Goal: Check status: Check status

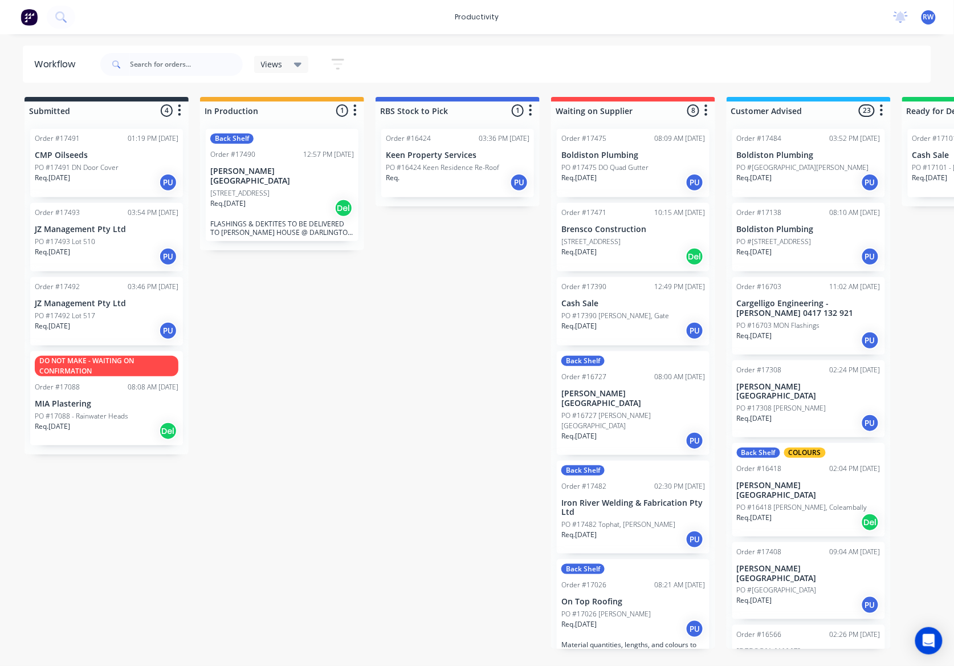
click at [639, 619] on div "Req. 17/06/25 PU" at bounding box center [633, 628] width 144 height 19
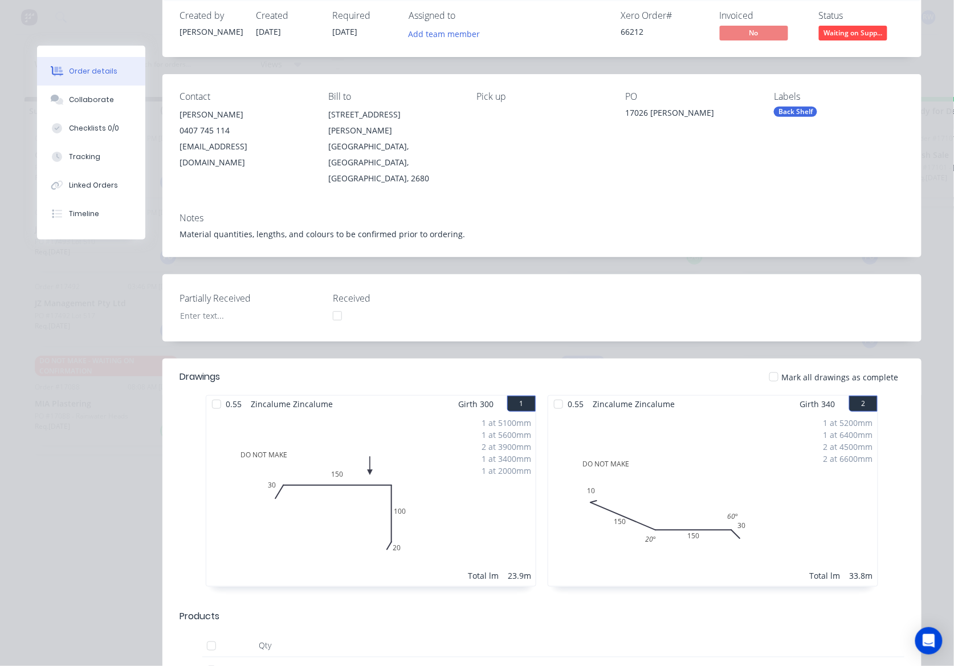
scroll to position [76, 0]
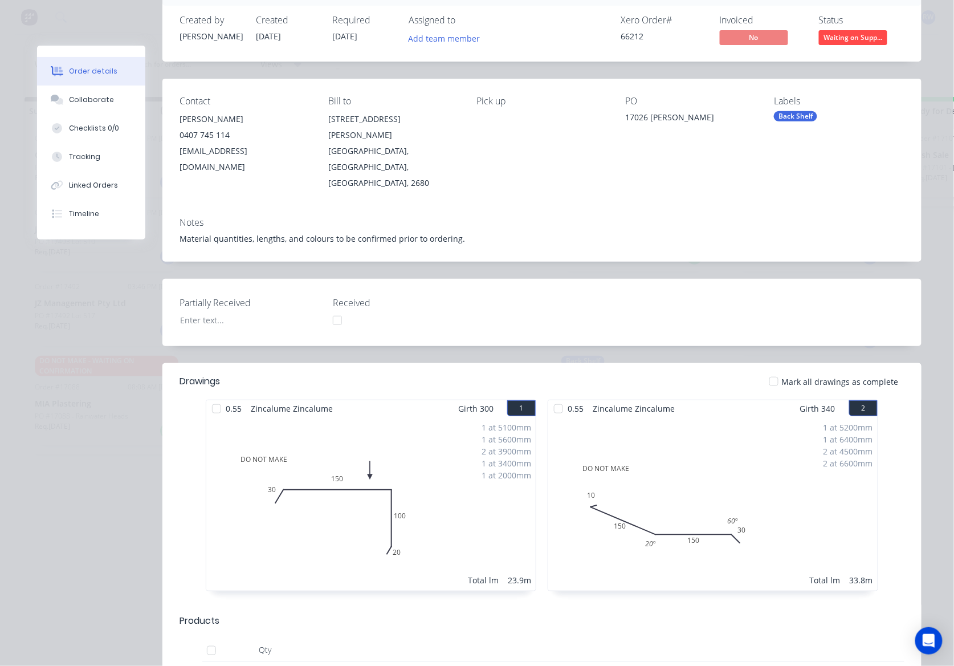
click at [447, 467] on div "1 at 5100mm 1 at 5600mm 2 at 3900mm 1 at 3400mm 1 at 2000mm Total lm 23.9m" at bounding box center [370, 504] width 329 height 174
drag, startPoint x: 513, startPoint y: 352, endPoint x: 505, endPoint y: 347, distance: 9.7
click at [793, 639] on div at bounding box center [812, 650] width 38 height 23
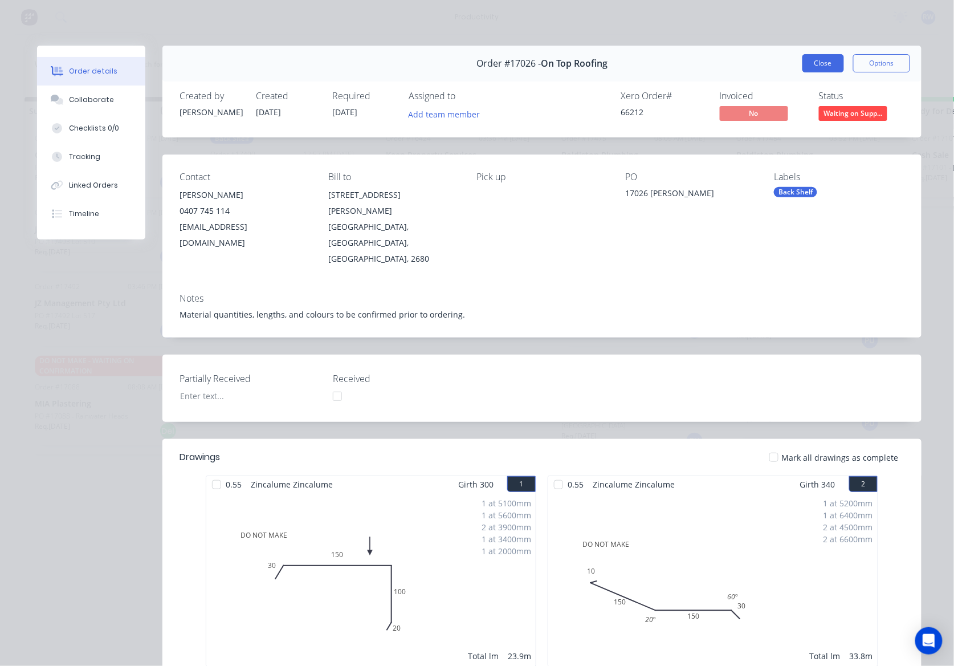
click at [822, 57] on button "Close" at bounding box center [823, 63] width 42 height 18
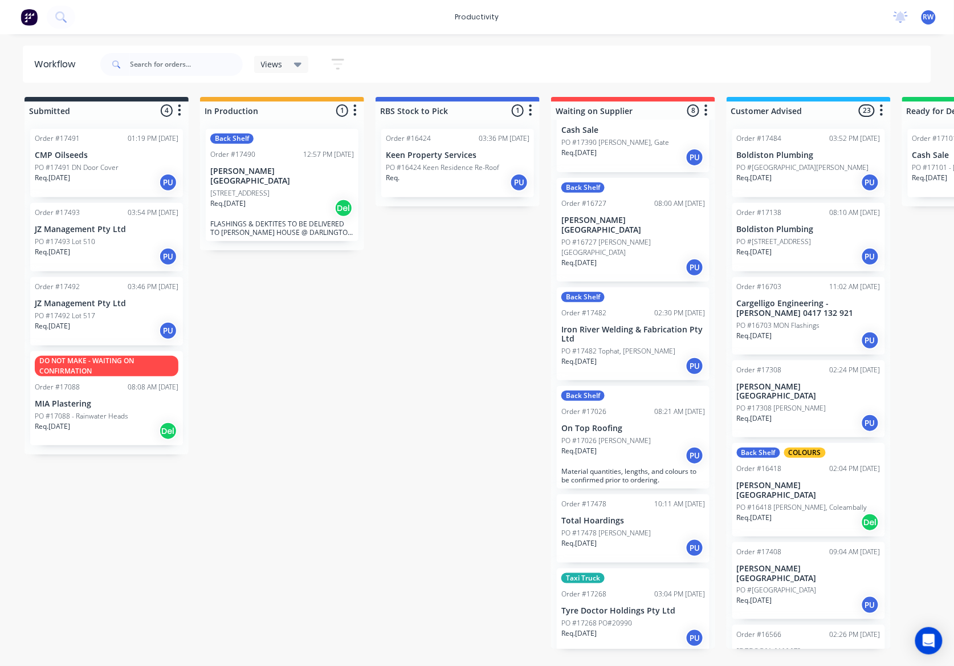
scroll to position [174, 0]
click at [627, 527] on div "PO #17478 [PERSON_NAME]" at bounding box center [633, 532] width 144 height 10
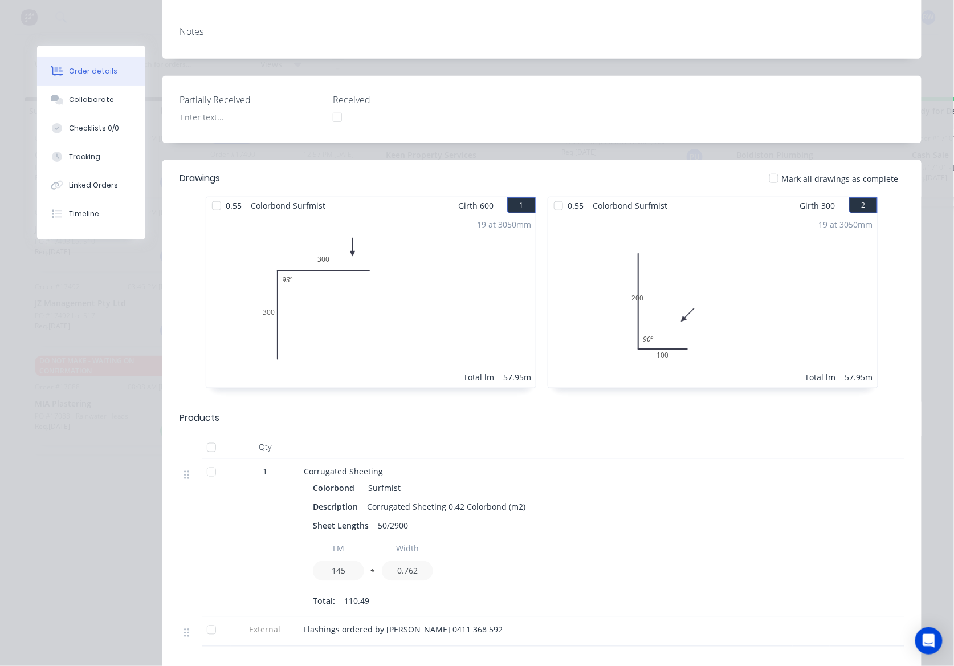
scroll to position [304, 0]
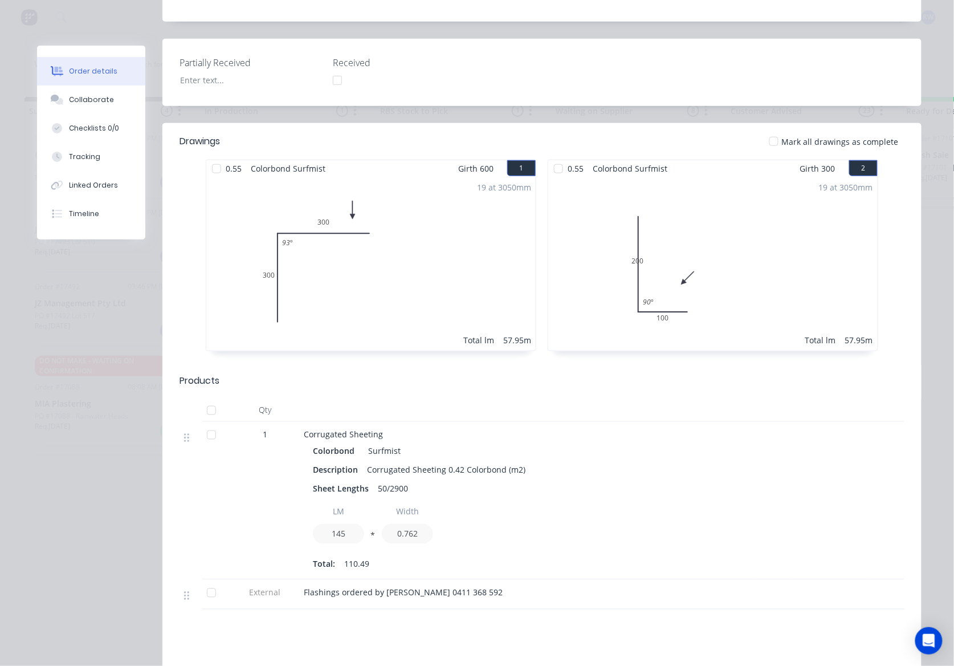
click at [203, 423] on div at bounding box center [211, 434] width 23 height 23
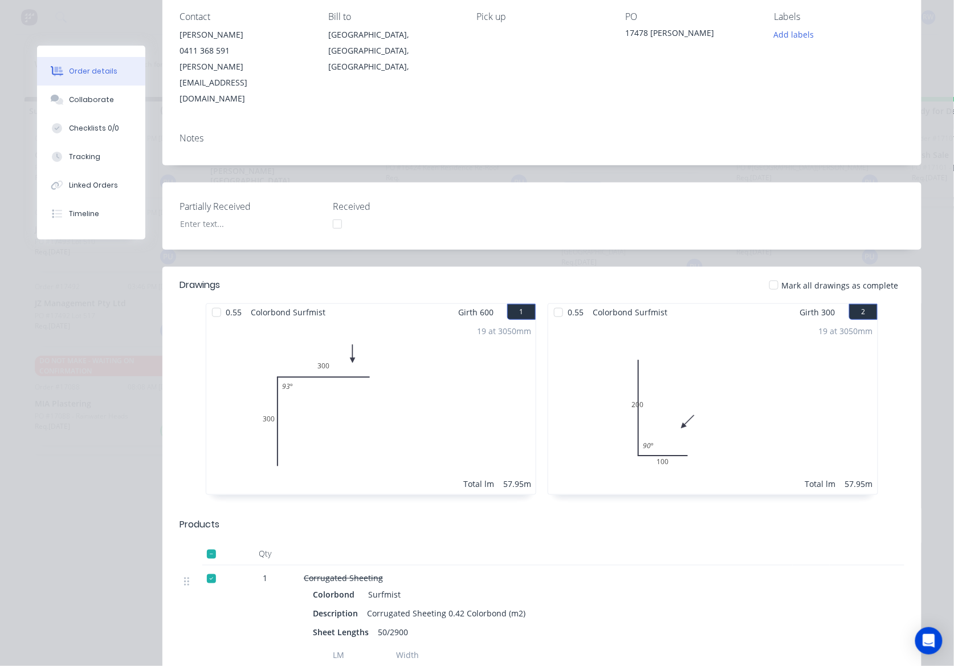
scroll to position [0, 0]
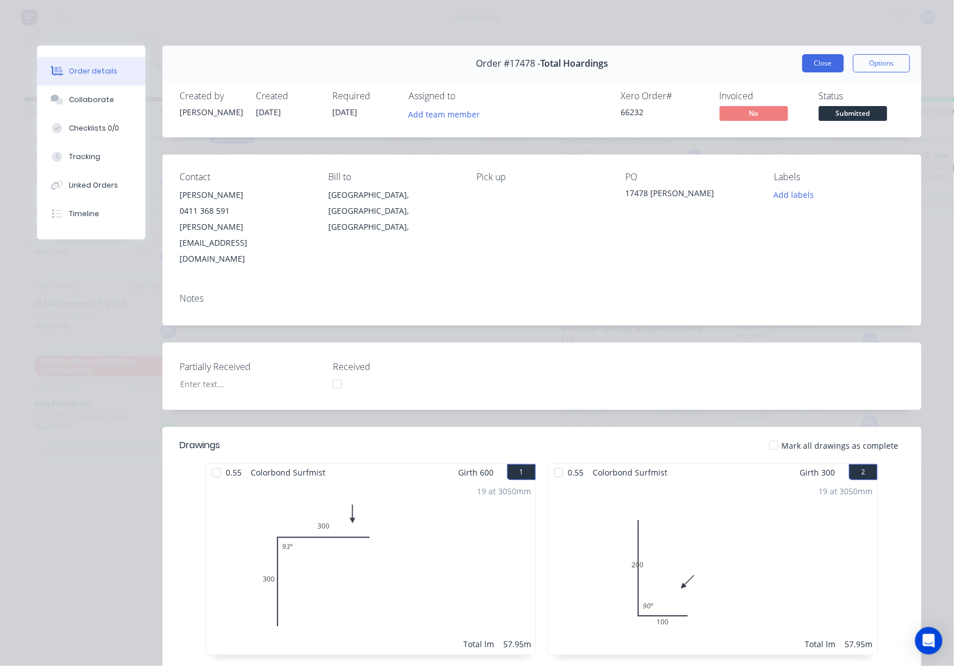
click at [816, 63] on button "Close" at bounding box center [823, 63] width 42 height 18
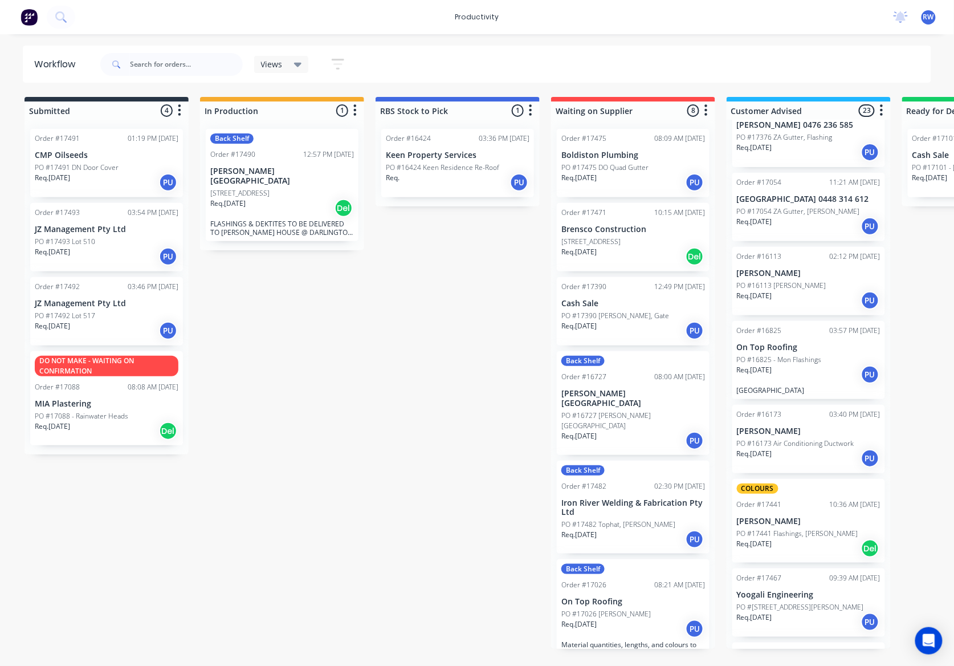
scroll to position [1264, 0]
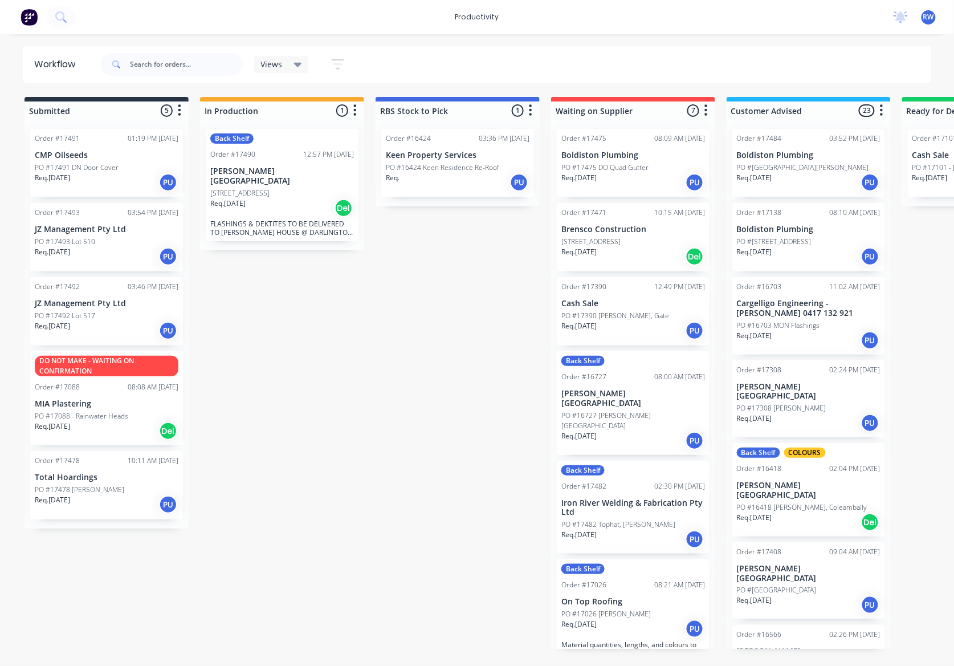
click at [100, 506] on div "Req. 05/09/25 PU" at bounding box center [107, 504] width 144 height 19
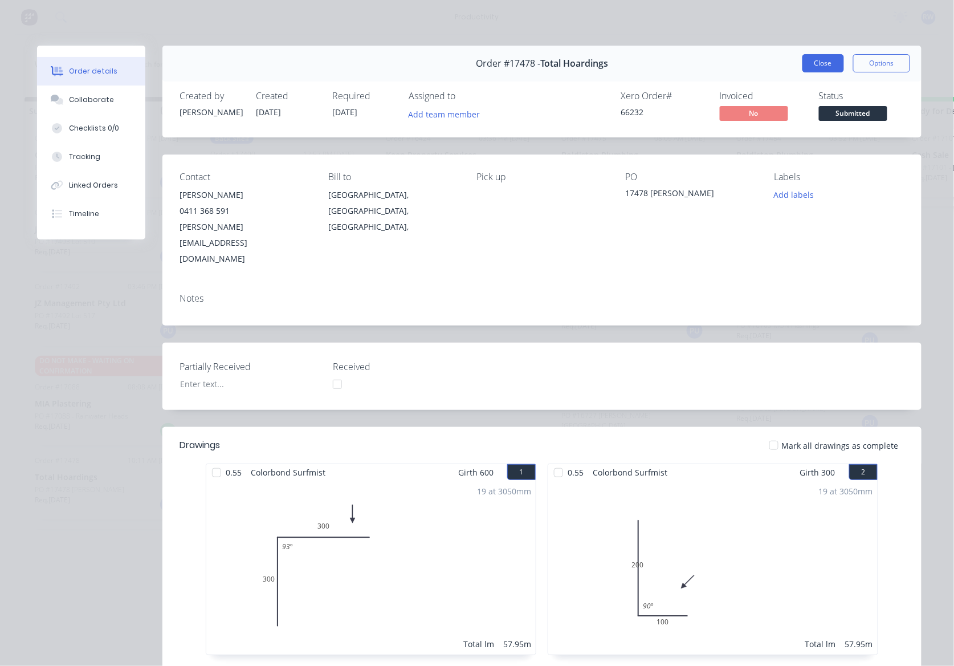
click at [818, 64] on button "Close" at bounding box center [823, 63] width 42 height 18
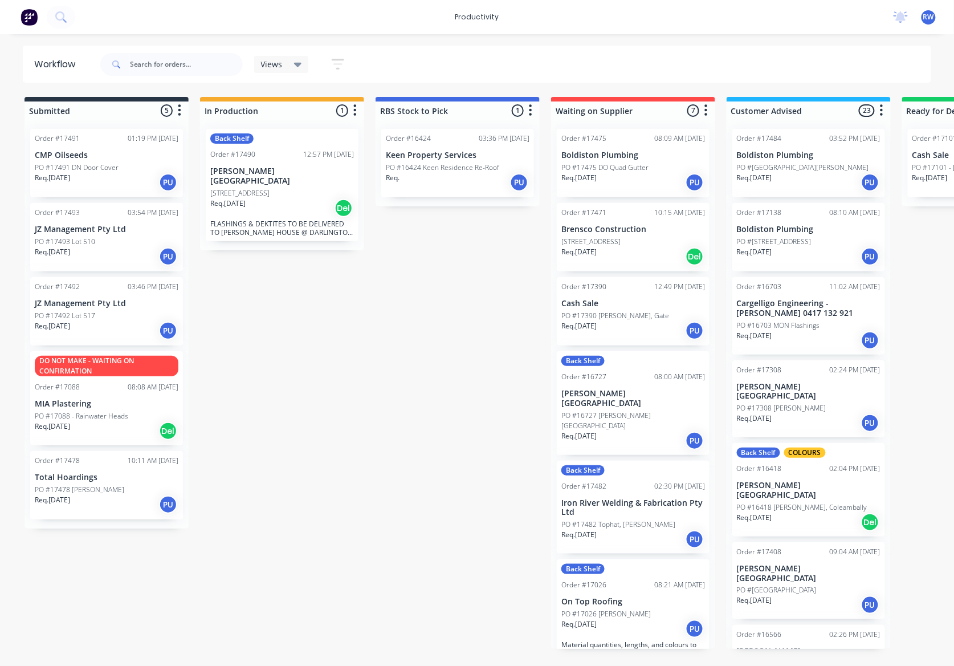
click at [605, 182] on div "Req. 02/09/25 PU" at bounding box center [633, 182] width 144 height 19
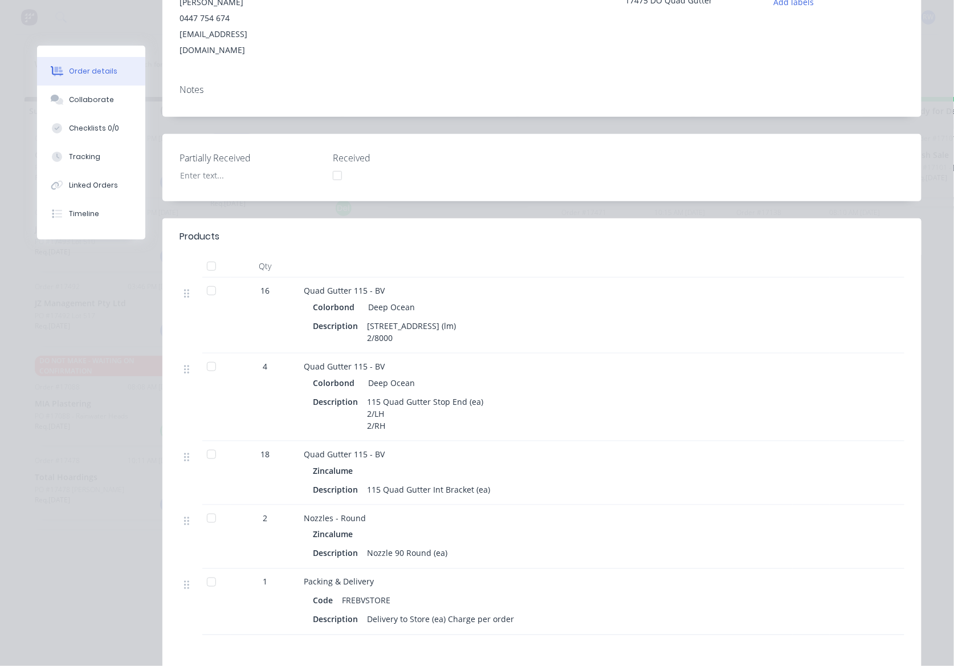
scroll to position [228, 0]
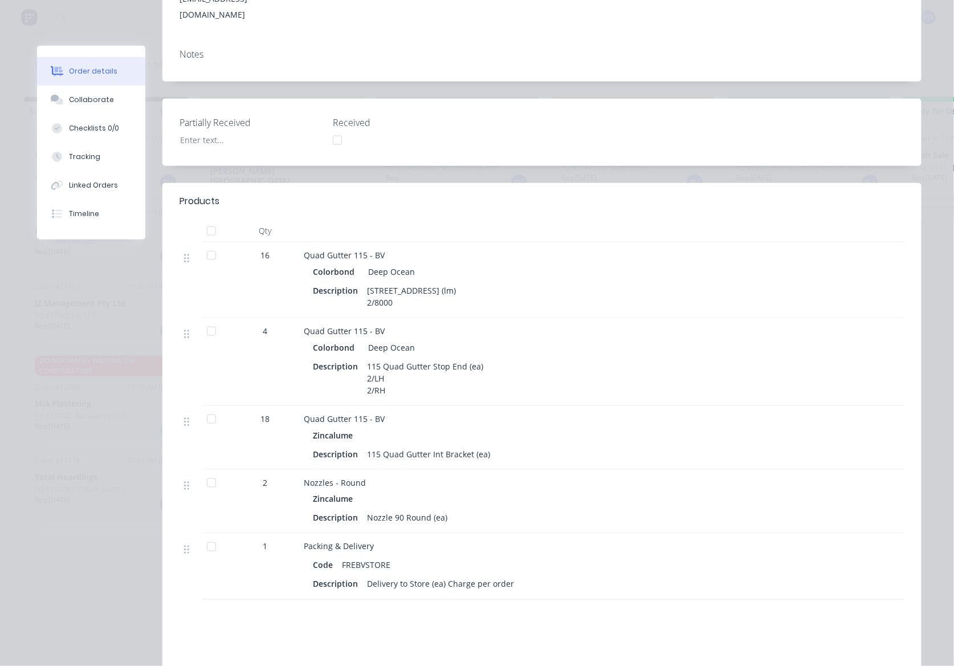
click at [203, 219] on div at bounding box center [211, 230] width 23 height 23
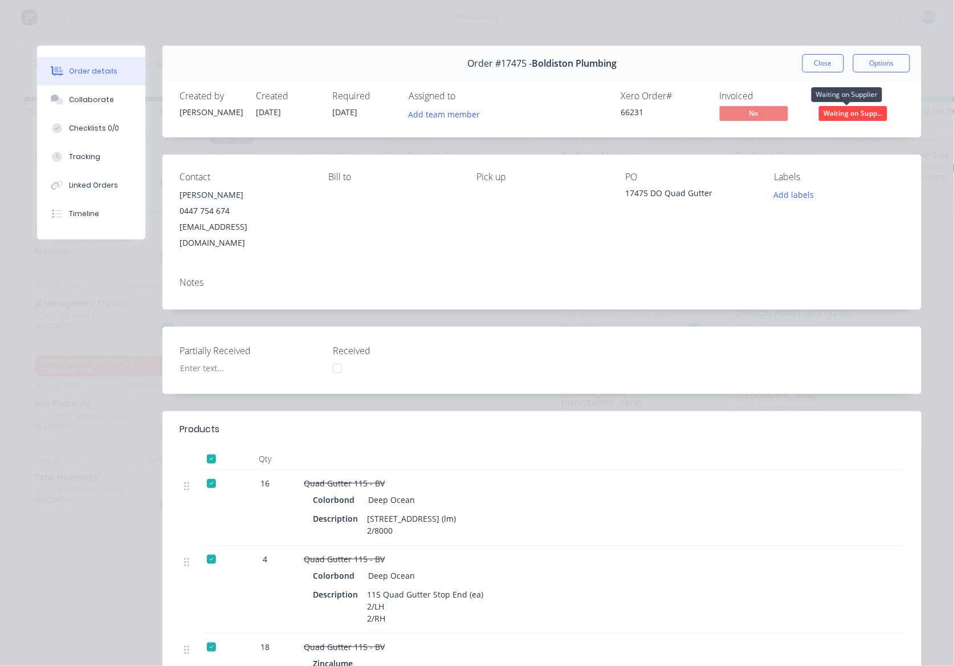
click at [839, 119] on span "Waiting on Supp..." at bounding box center [853, 113] width 68 height 14
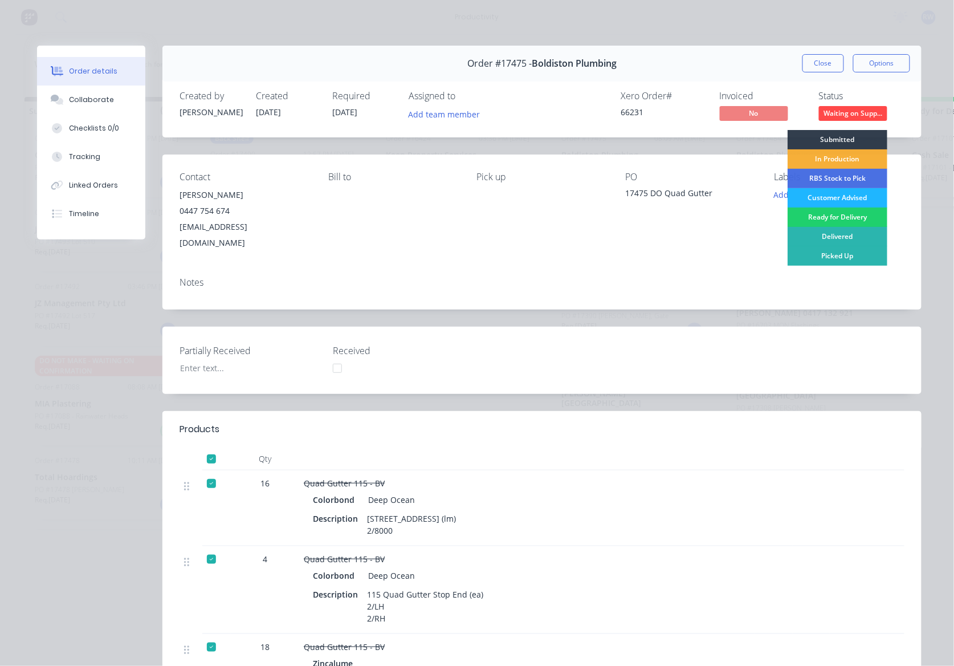
click at [848, 195] on div "Customer Advised" at bounding box center [838, 197] width 100 height 19
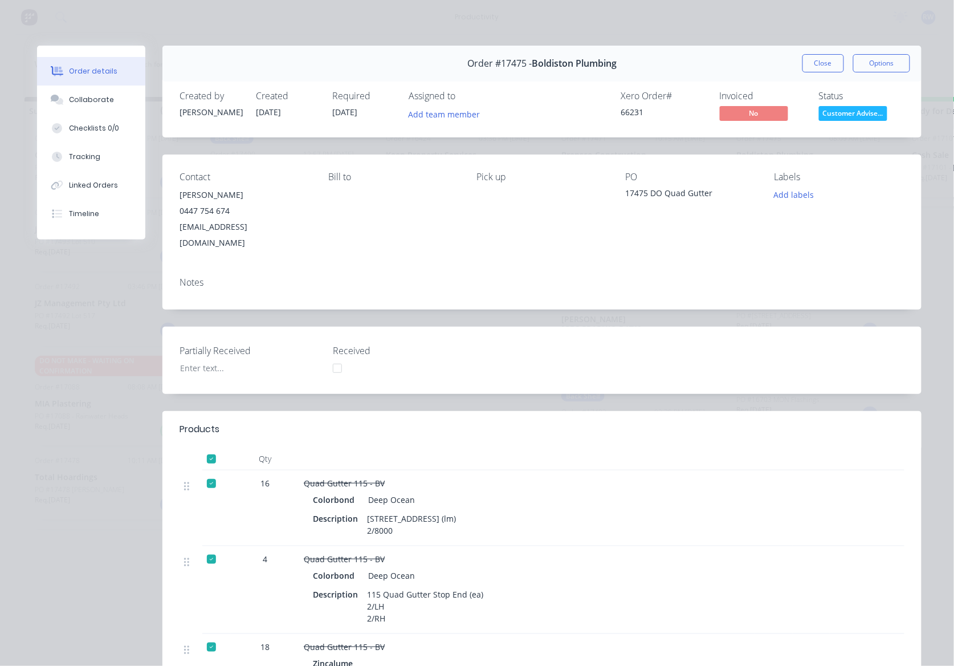
click at [817, 74] on div "Order #17475 - Boldiston Plumbing Close Options" at bounding box center [541, 64] width 759 height 36
click at [814, 65] on button "Close" at bounding box center [823, 63] width 42 height 18
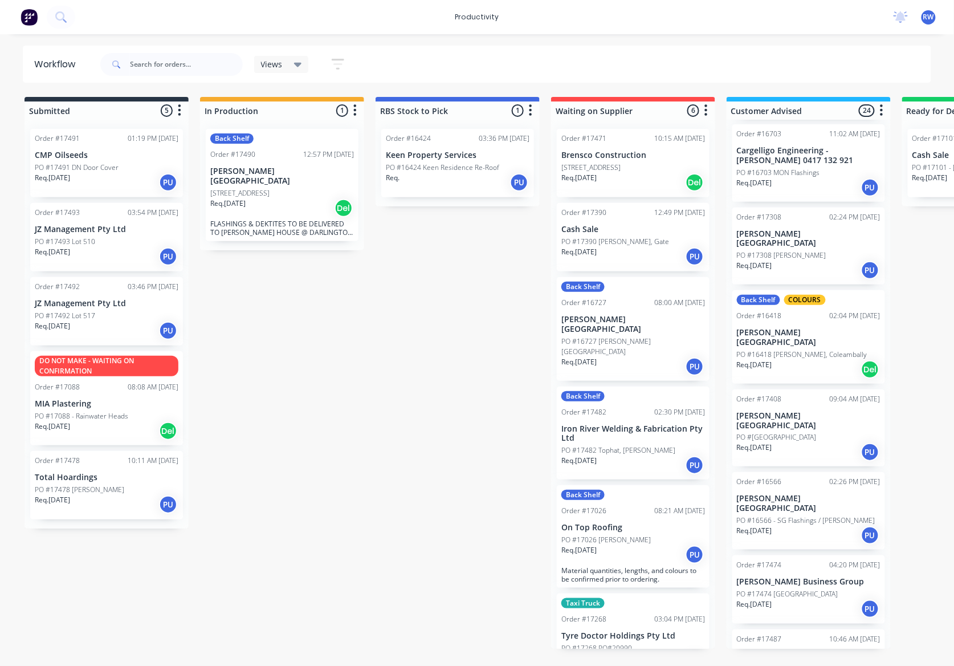
scroll to position [228, 0]
click at [609, 631] on p "Tyre Doctor Holdings Pty Ltd" at bounding box center [633, 636] width 144 height 10
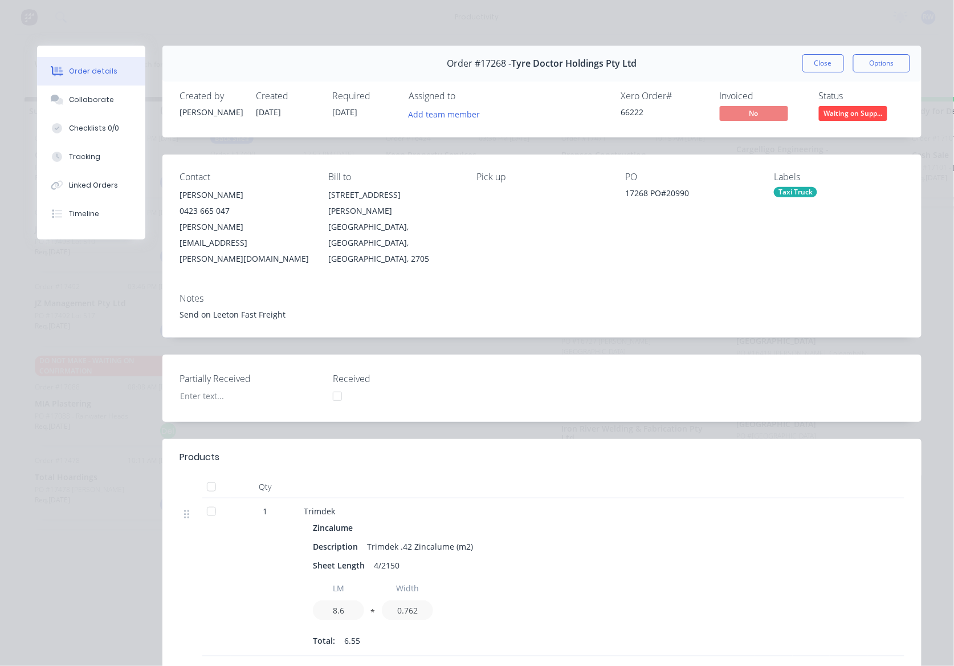
click at [206, 500] on div at bounding box center [211, 511] width 23 height 23
click at [834, 112] on span "Waiting on Supp..." at bounding box center [853, 113] width 68 height 14
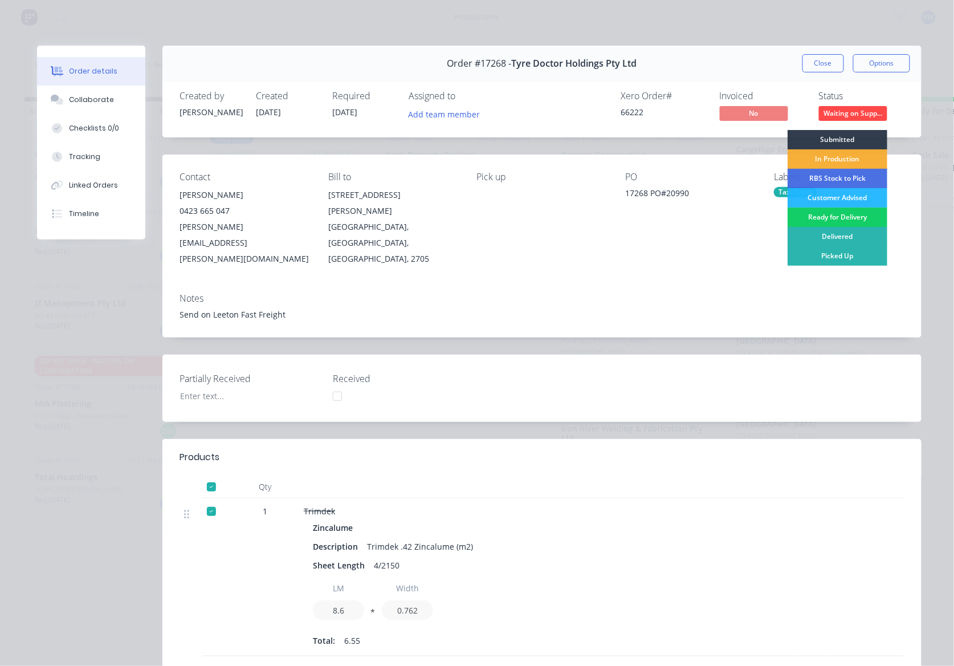
click at [848, 214] on div "Ready for Delivery" at bounding box center [838, 216] width 100 height 19
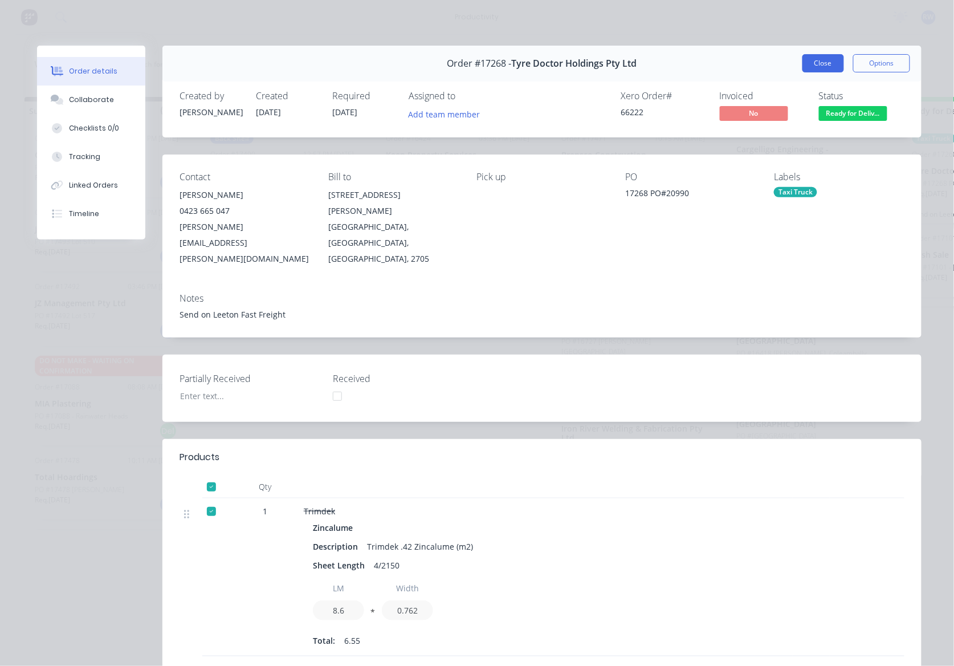
click at [819, 66] on button "Close" at bounding box center [823, 63] width 42 height 18
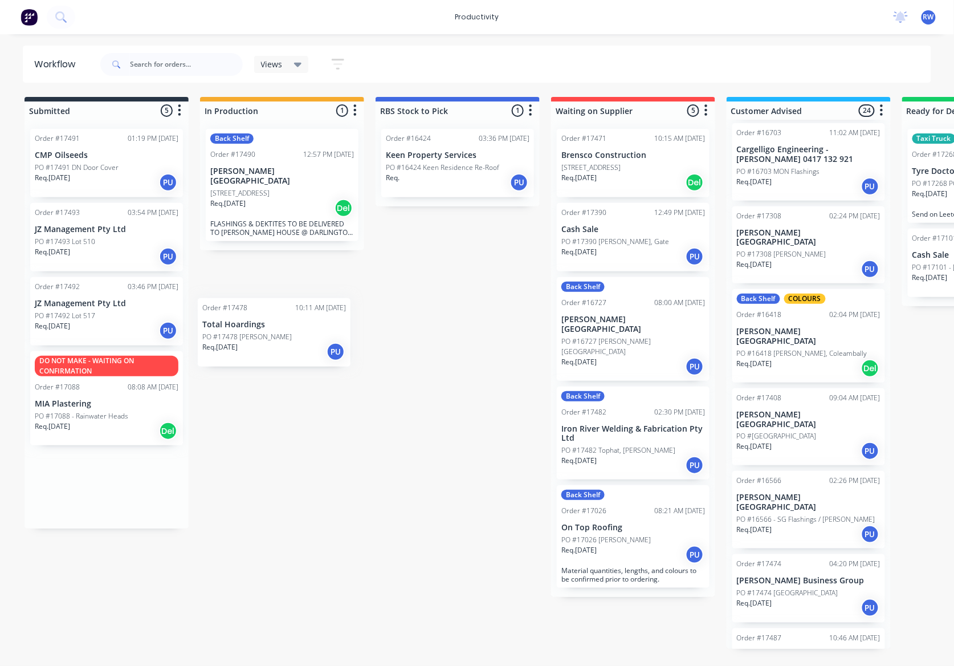
drag, startPoint x: 106, startPoint y: 503, endPoint x: 406, endPoint y: 225, distance: 408.9
click at [406, 225] on div "Submitted 5 Sort By Created date Required date Order number Customer name Most …" at bounding box center [693, 373] width 1405 height 552
drag, startPoint x: 100, startPoint y: 502, endPoint x: 285, endPoint y: 286, distance: 283.7
click at [285, 286] on div "Submitted 5 Sort By Created date Required date Order number Customer name Most …" at bounding box center [693, 373] width 1405 height 552
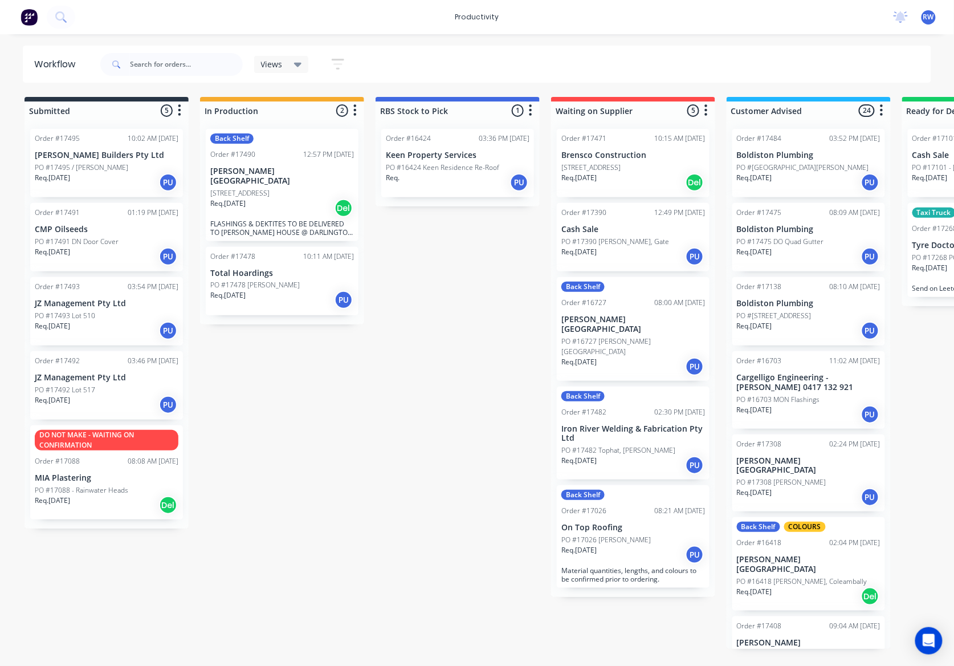
click at [263, 207] on div "Req. [DATE] Del" at bounding box center [282, 207] width 144 height 19
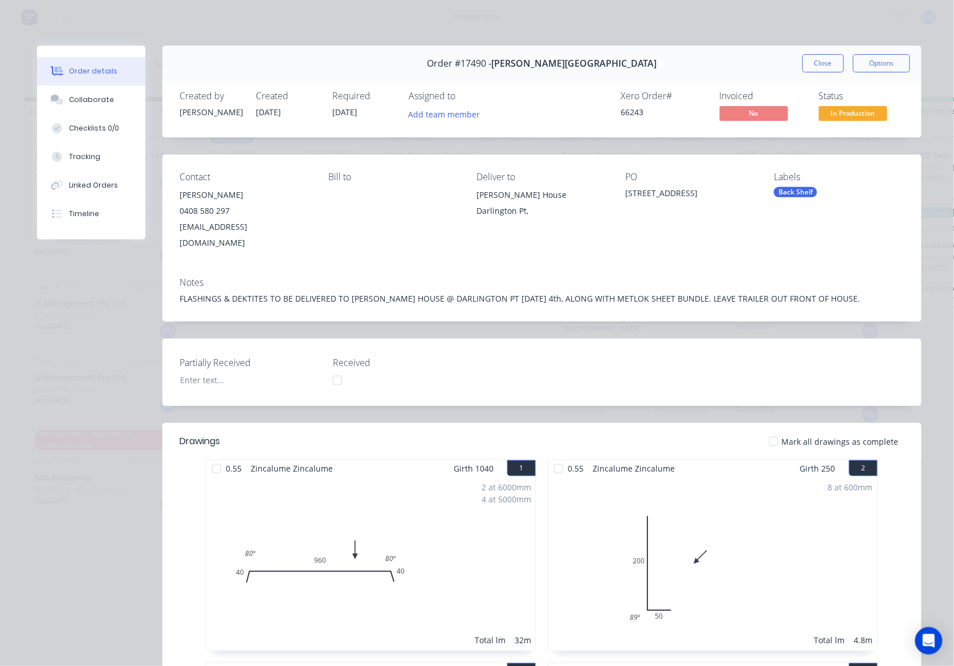
click at [769, 430] on div at bounding box center [774, 441] width 23 height 23
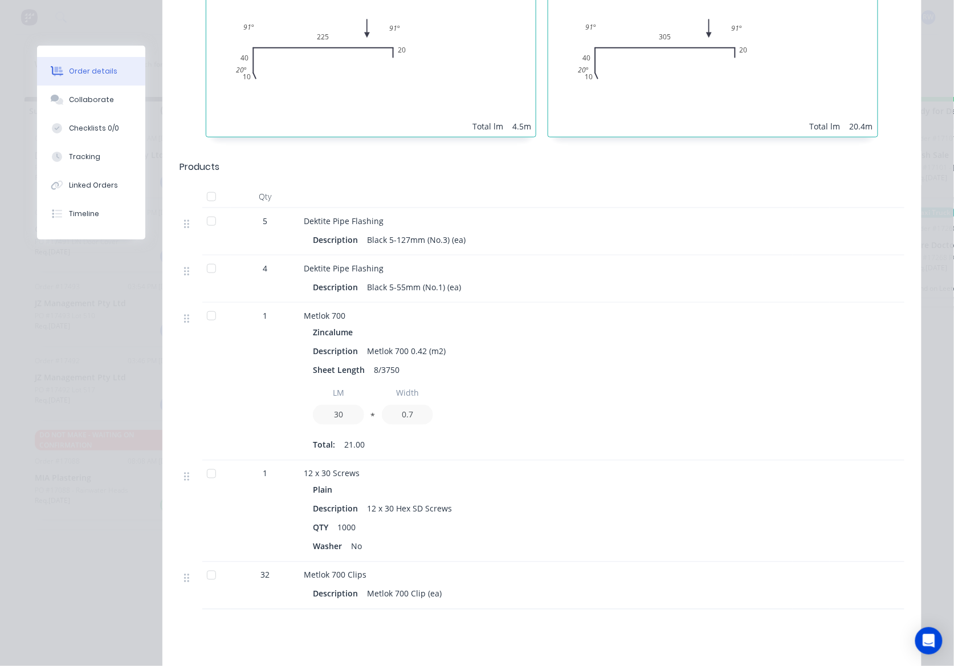
scroll to position [1747, 0]
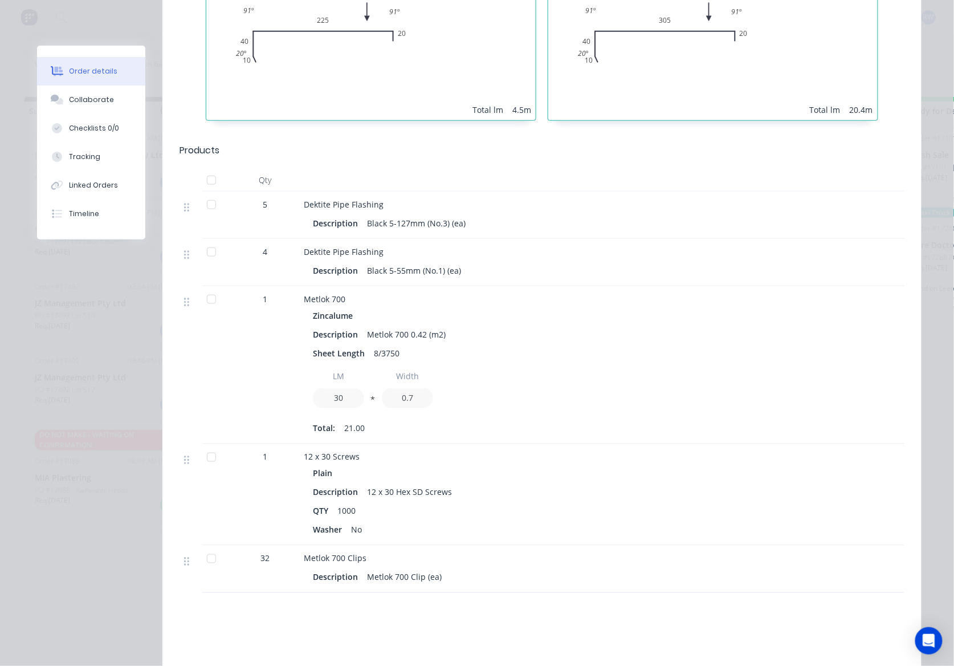
click at [205, 288] on div at bounding box center [211, 299] width 23 height 23
click at [205, 241] on div at bounding box center [211, 252] width 23 height 23
click at [207, 193] on div at bounding box center [211, 204] width 23 height 23
click at [204, 446] on div at bounding box center [211, 457] width 23 height 23
click at [201, 547] on div at bounding box center [211, 558] width 23 height 23
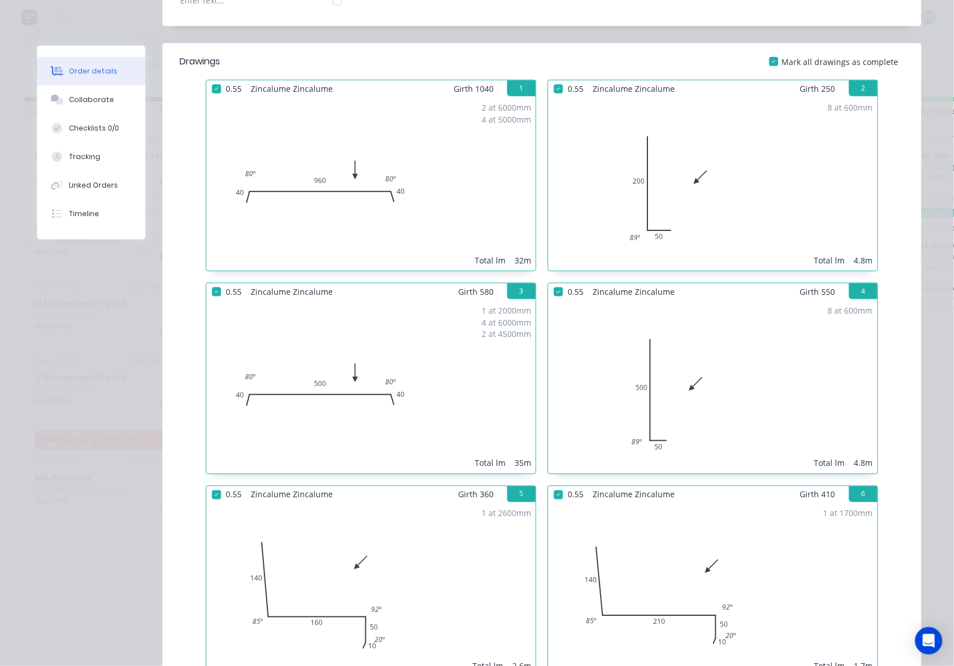
scroll to position [0, 0]
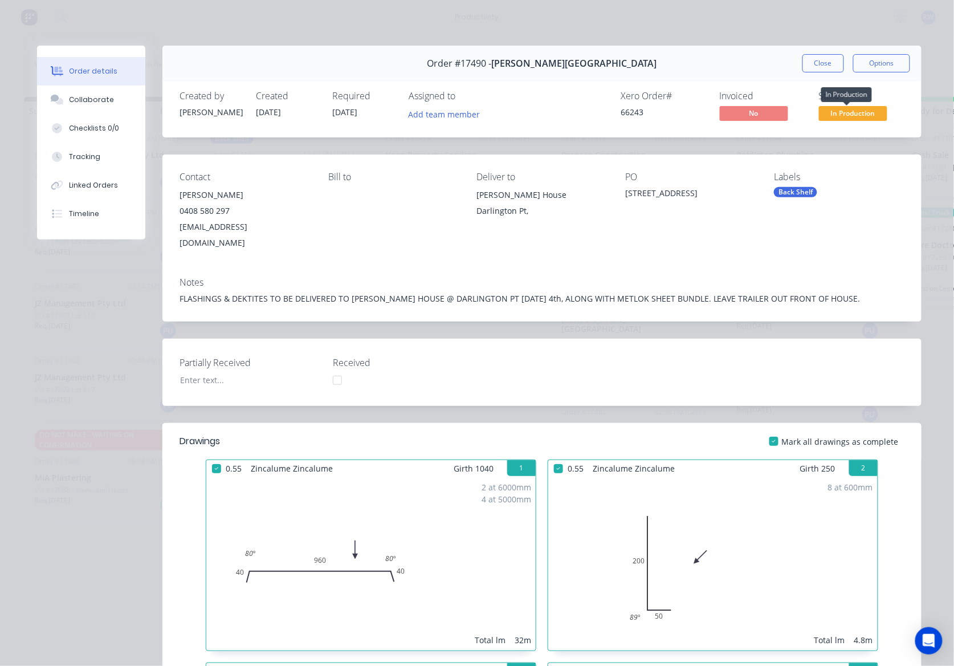
click at [855, 115] on span "In Production" at bounding box center [853, 113] width 68 height 14
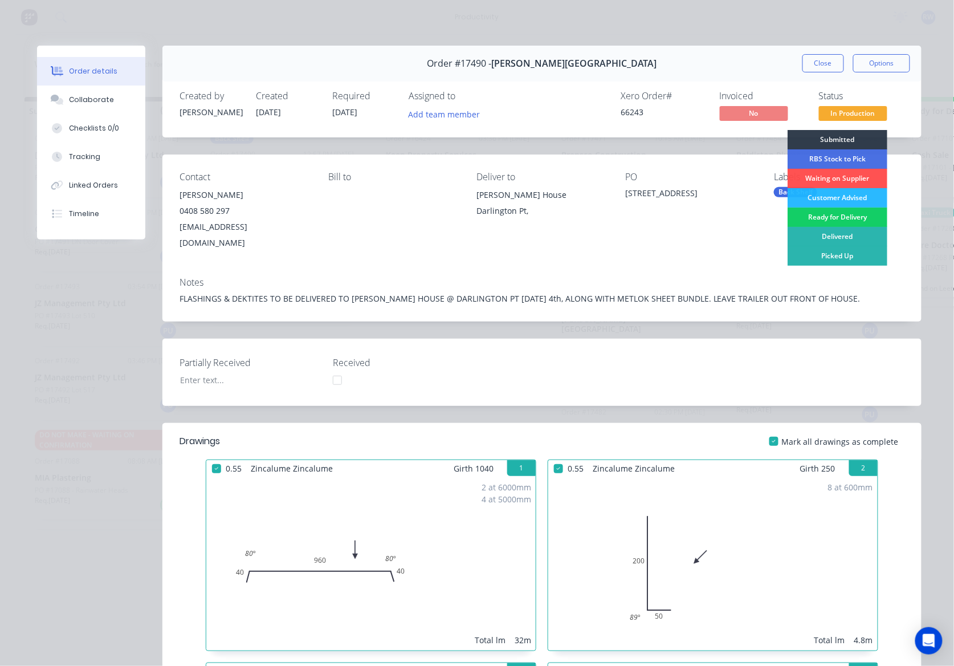
click at [832, 217] on div "Ready for Delivery" at bounding box center [838, 216] width 100 height 19
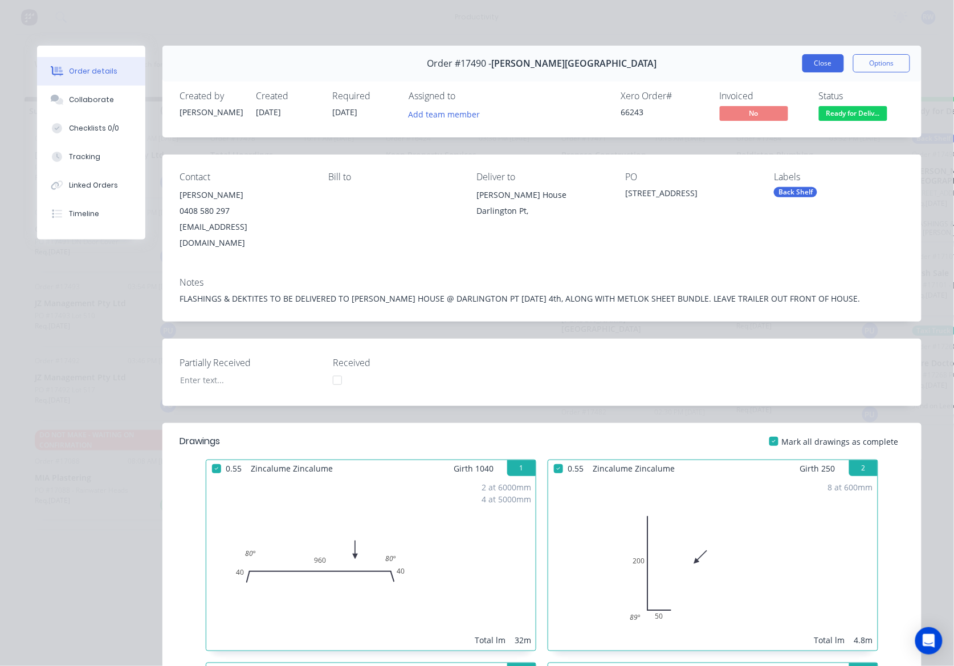
click at [822, 64] on button "Close" at bounding box center [823, 63] width 42 height 18
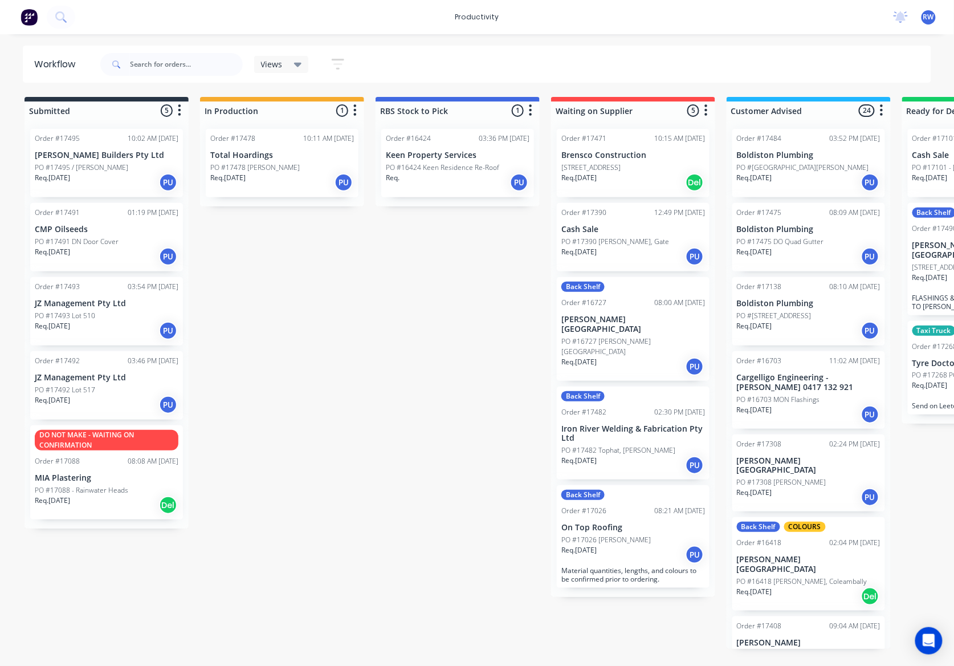
click at [251, 192] on div "Order #17478 10:11 AM 02/09/25 Total Hoardings PO #17478 SM Corro Req. 05/09/25…" at bounding box center [282, 163] width 153 height 68
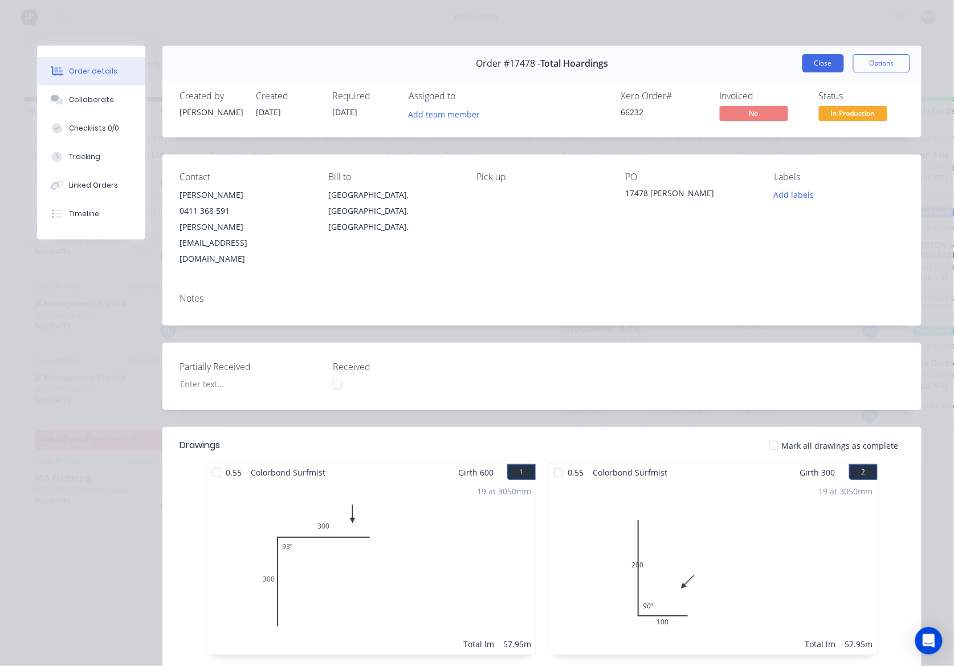
click at [816, 64] on button "Close" at bounding box center [823, 63] width 42 height 18
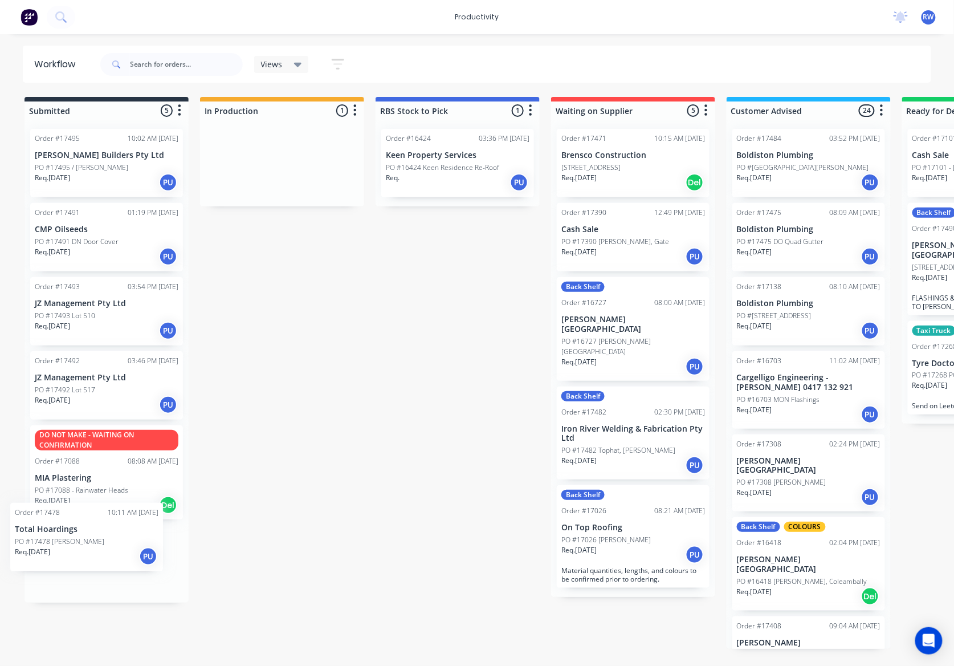
drag, startPoint x: 263, startPoint y: 150, endPoint x: 67, endPoint y: 538, distance: 434.0
click at [67, 538] on div "Submitted 5 Sort By Created date Required date Order number Customer name Most …" at bounding box center [693, 373] width 1405 height 552
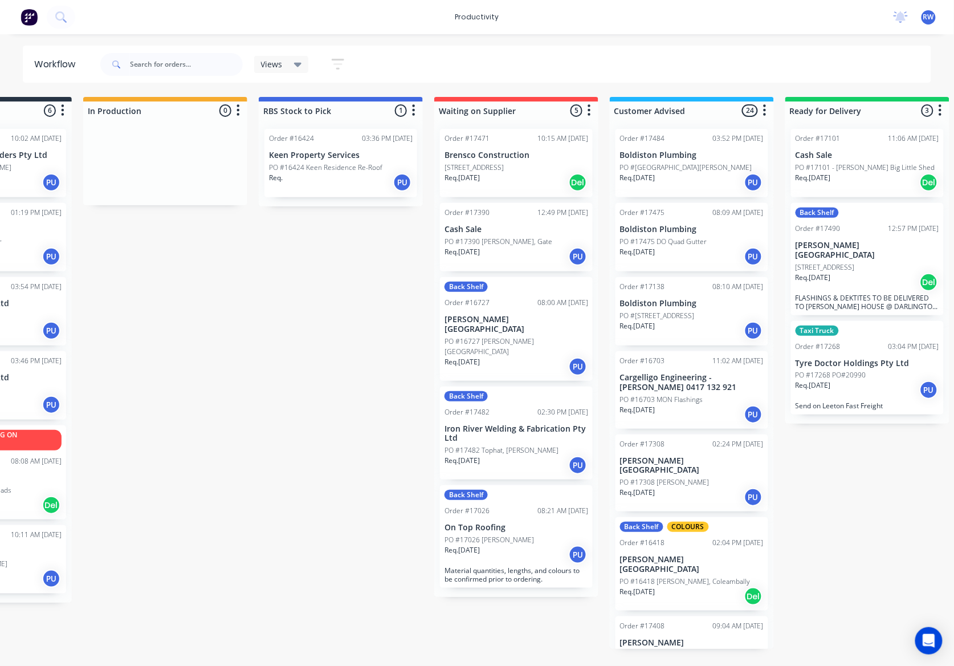
click at [843, 262] on p "[STREET_ADDRESS]" at bounding box center [825, 267] width 59 height 10
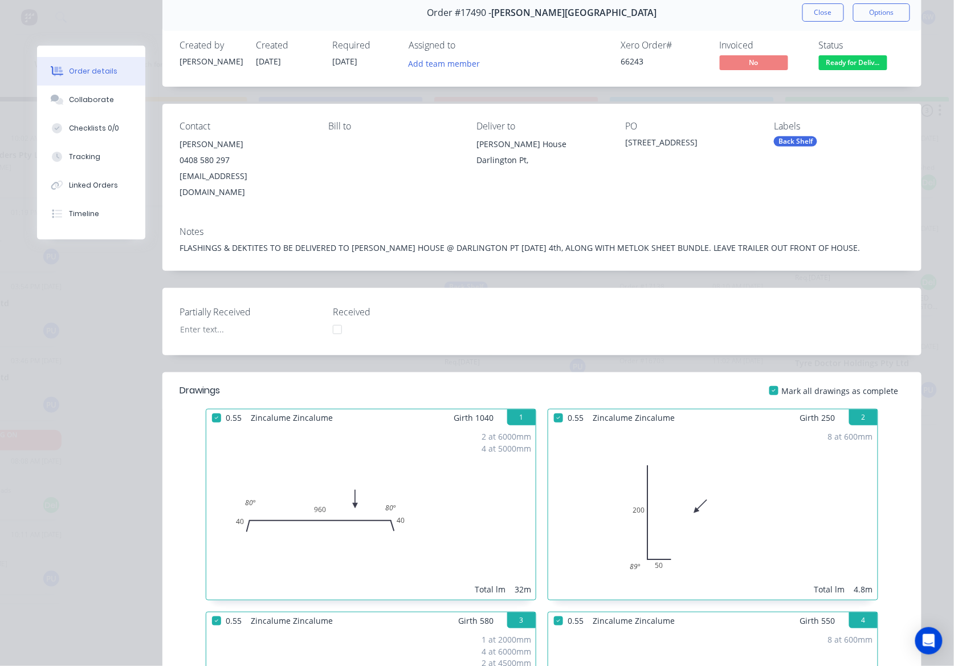
scroll to position [2, 0]
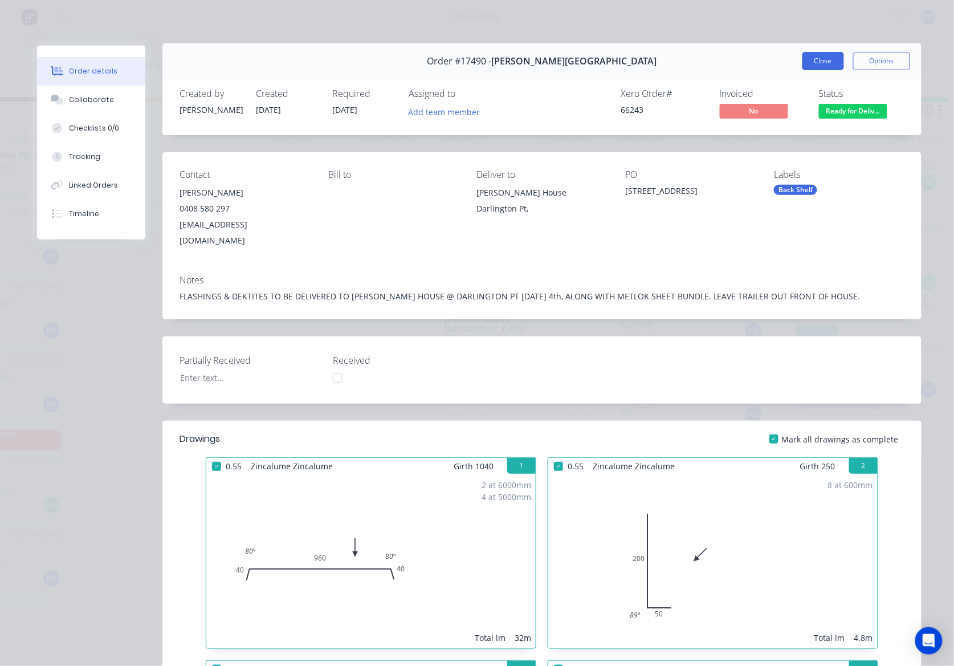
click at [817, 62] on button "Close" at bounding box center [823, 61] width 42 height 18
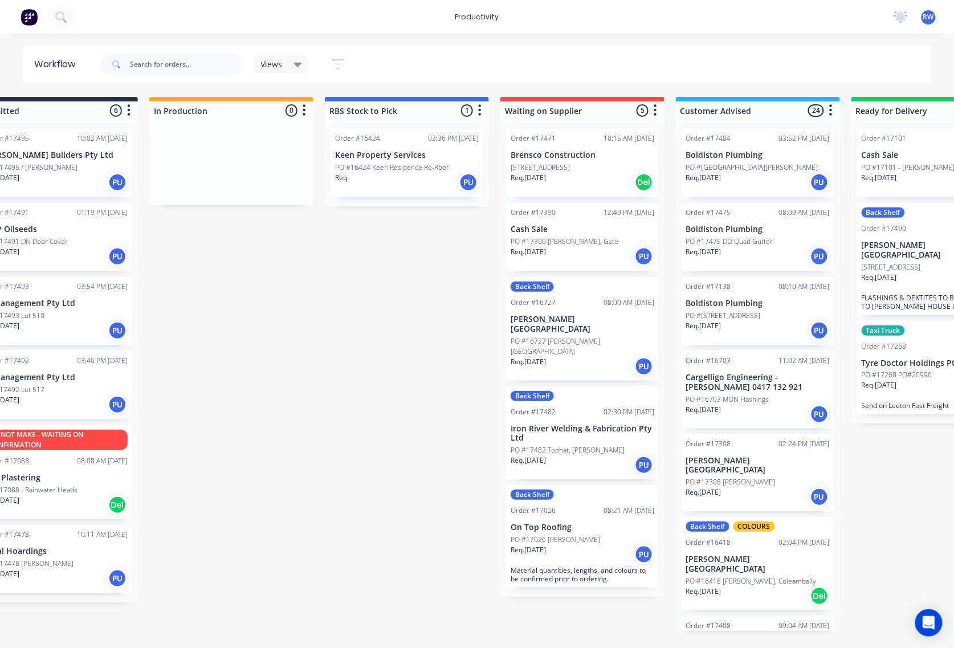
scroll to position [0, 53]
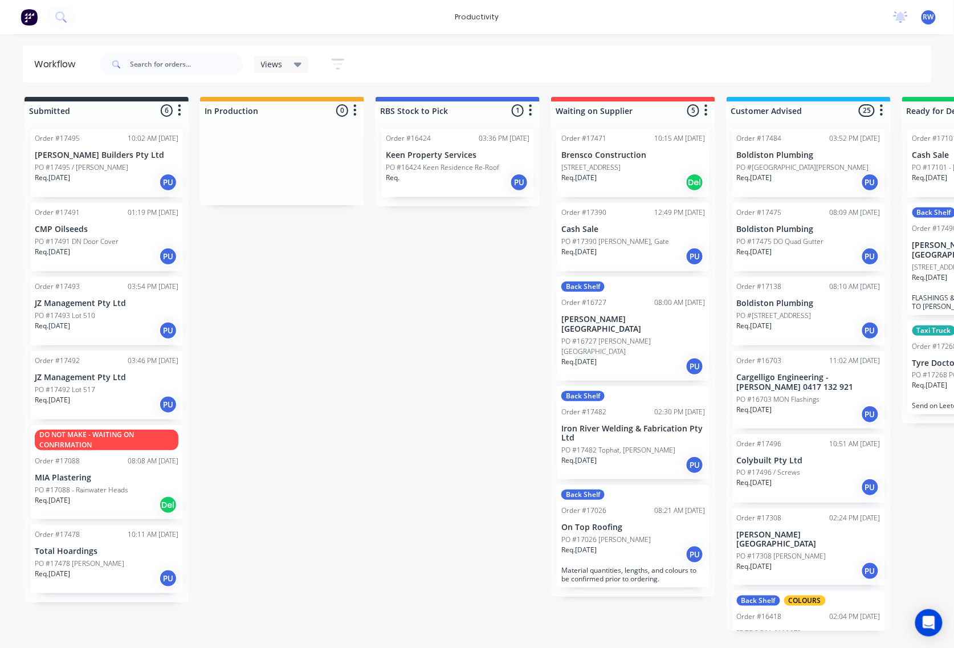
click at [66, 173] on p "Req. [DATE]" at bounding box center [52, 178] width 35 height 10
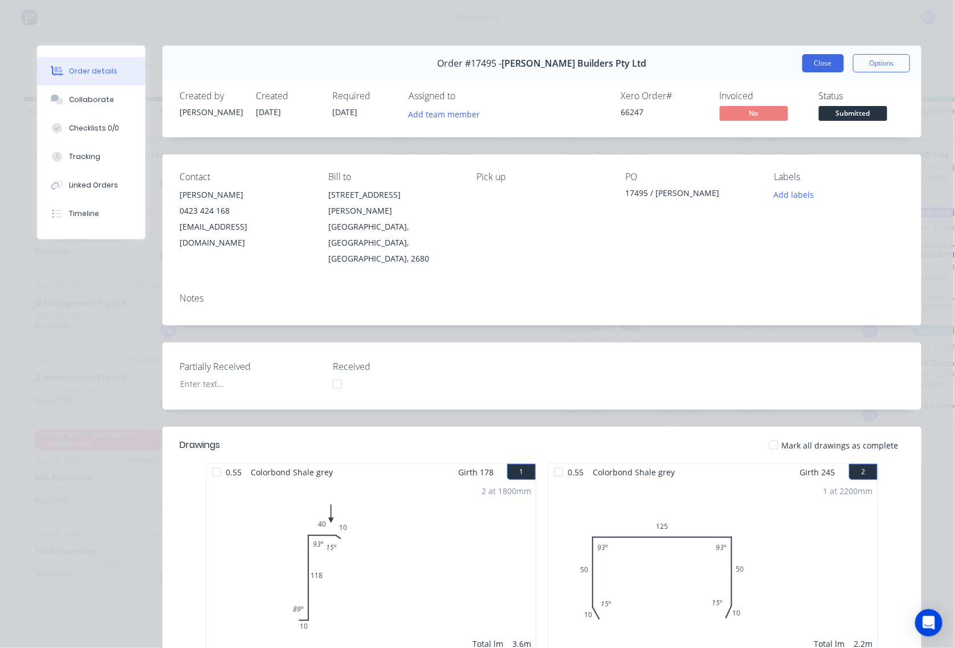
click at [810, 62] on button "Close" at bounding box center [823, 63] width 42 height 18
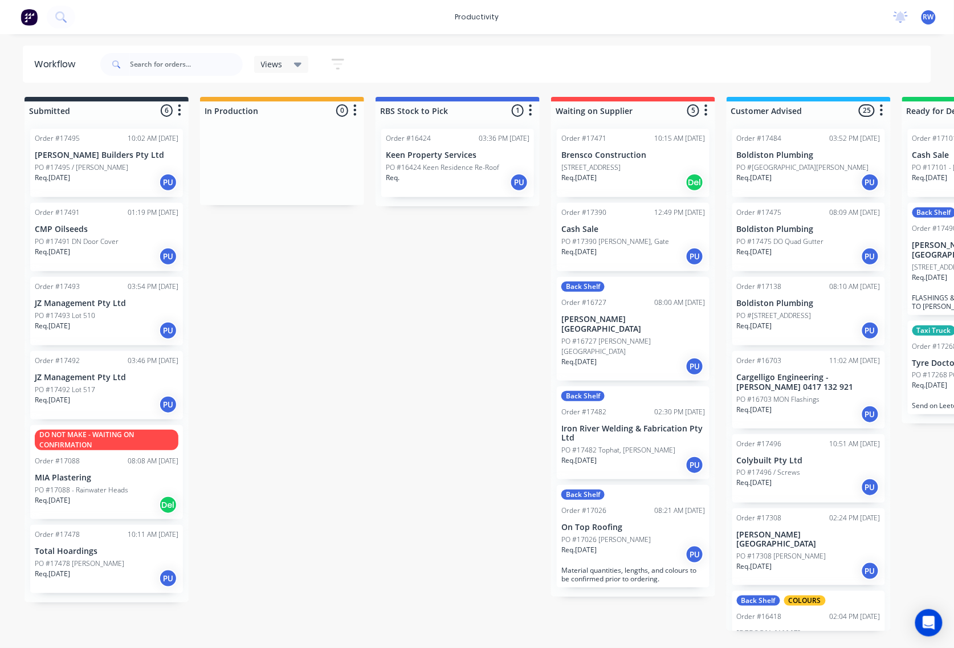
click at [56, 562] on p "PO #17478 [PERSON_NAME]" at bounding box center [79, 564] width 89 height 10
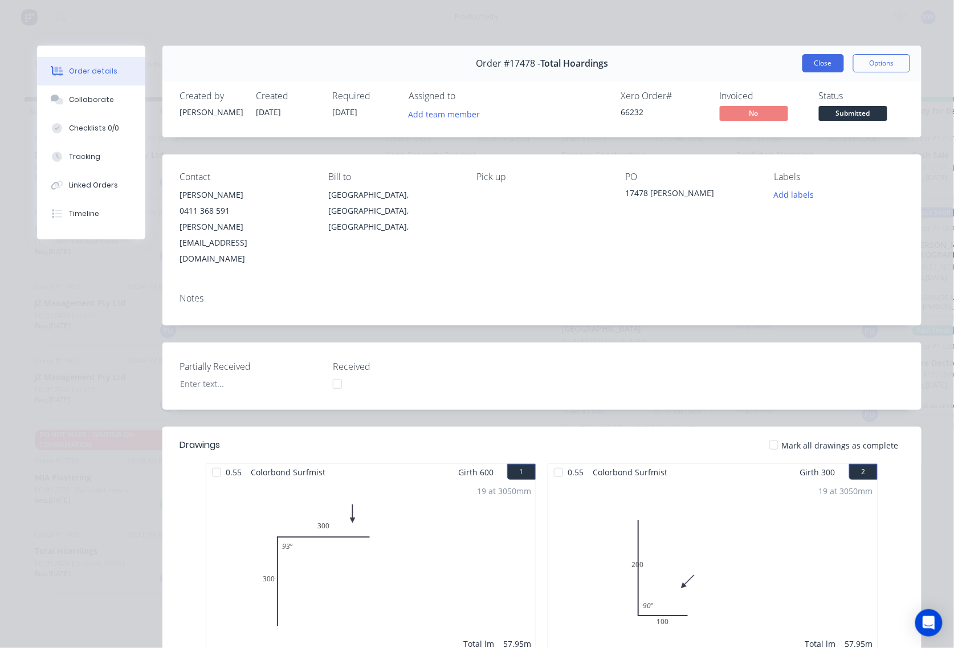
click at [812, 59] on button "Close" at bounding box center [823, 63] width 42 height 18
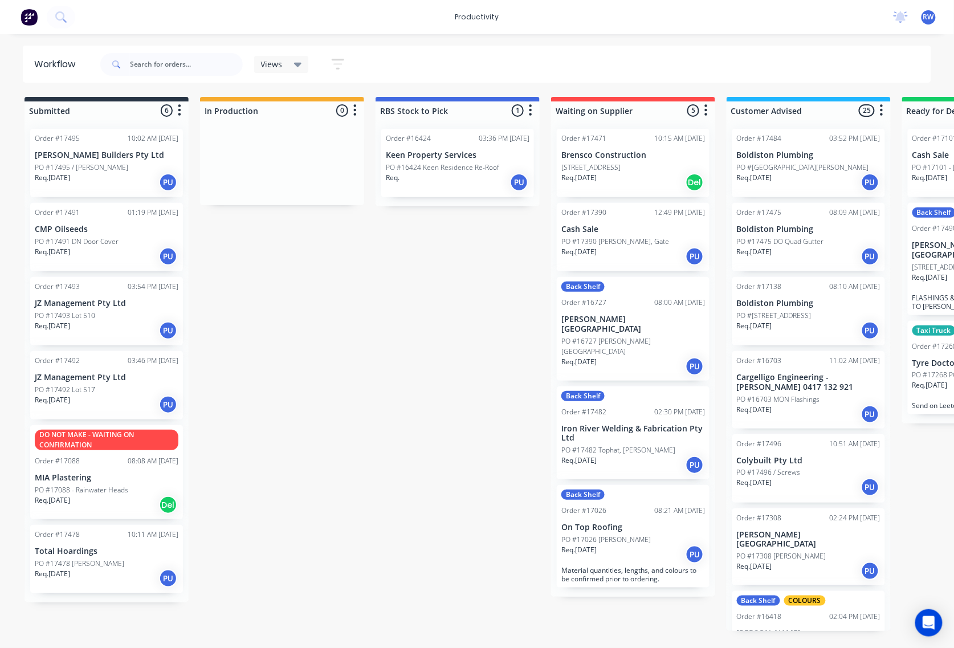
click at [121, 397] on div "Req. 04/09/25 PU" at bounding box center [107, 404] width 144 height 19
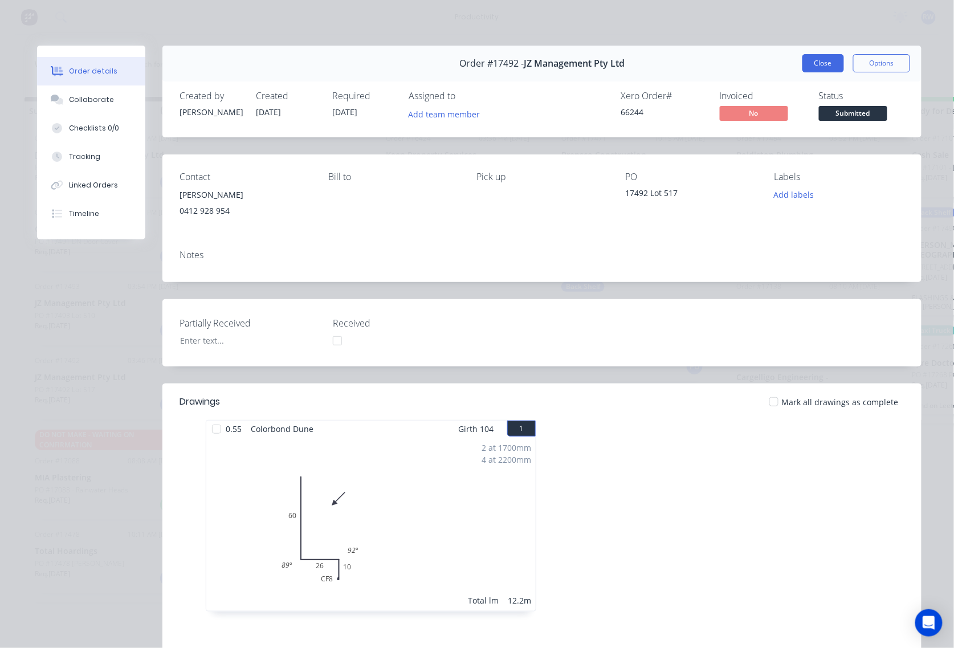
click at [821, 65] on button "Close" at bounding box center [823, 63] width 42 height 18
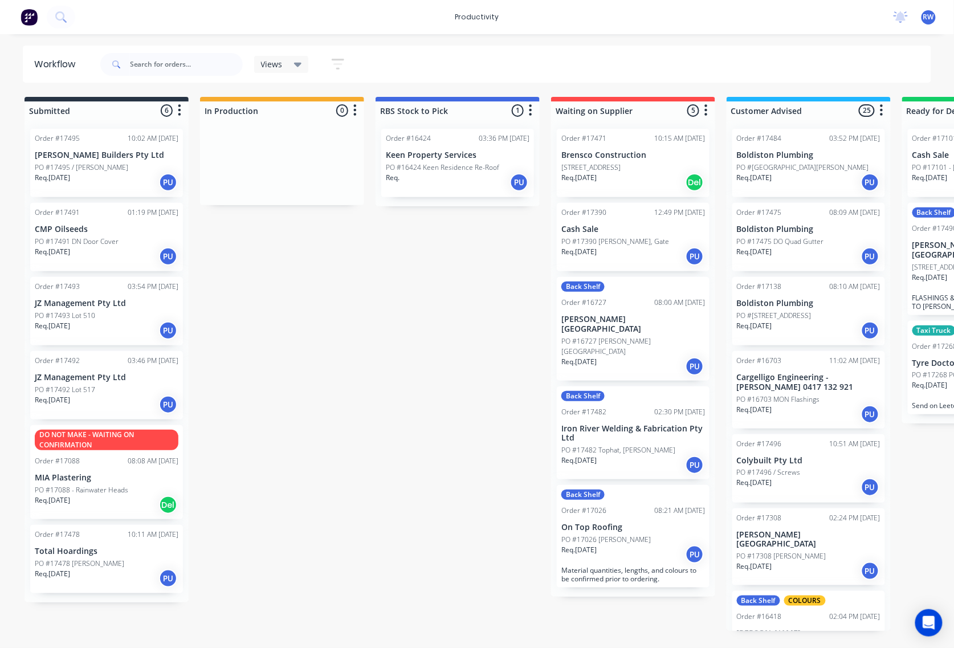
click at [142, 173] on div "Req. 04/09/25 PU" at bounding box center [107, 182] width 144 height 19
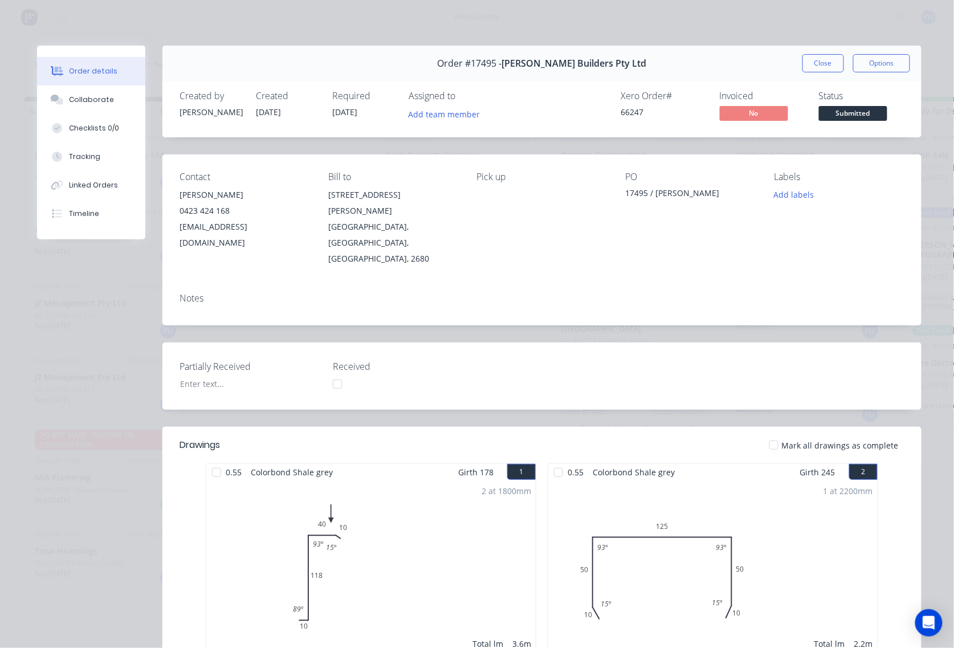
drag, startPoint x: 813, startPoint y: 67, endPoint x: 785, endPoint y: 66, distance: 27.4
click at [810, 67] on button "Close" at bounding box center [823, 63] width 42 height 18
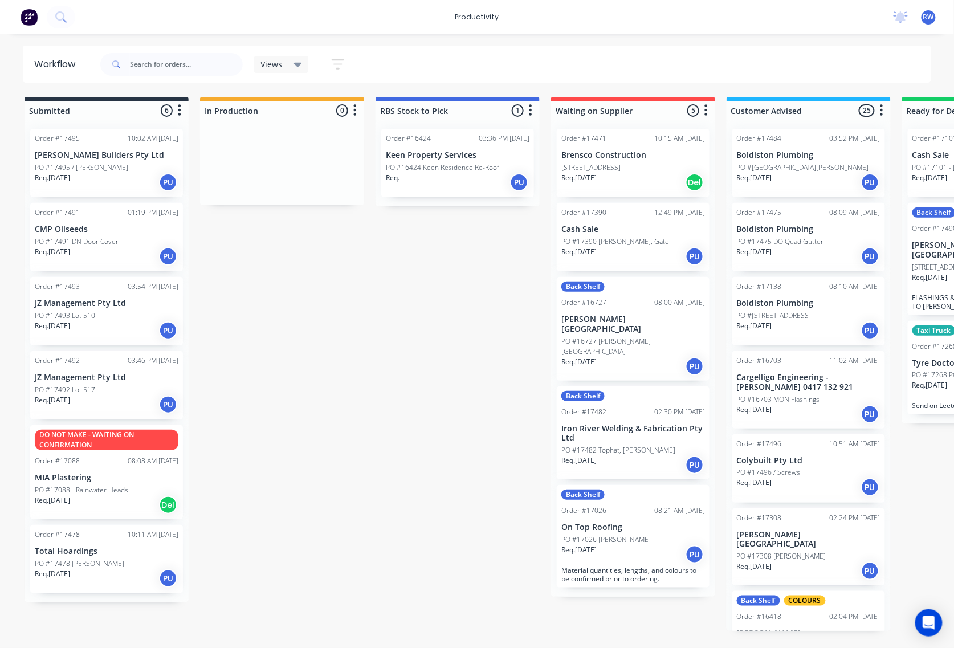
click at [117, 251] on div "Req. 03/09/25 PU" at bounding box center [107, 256] width 144 height 19
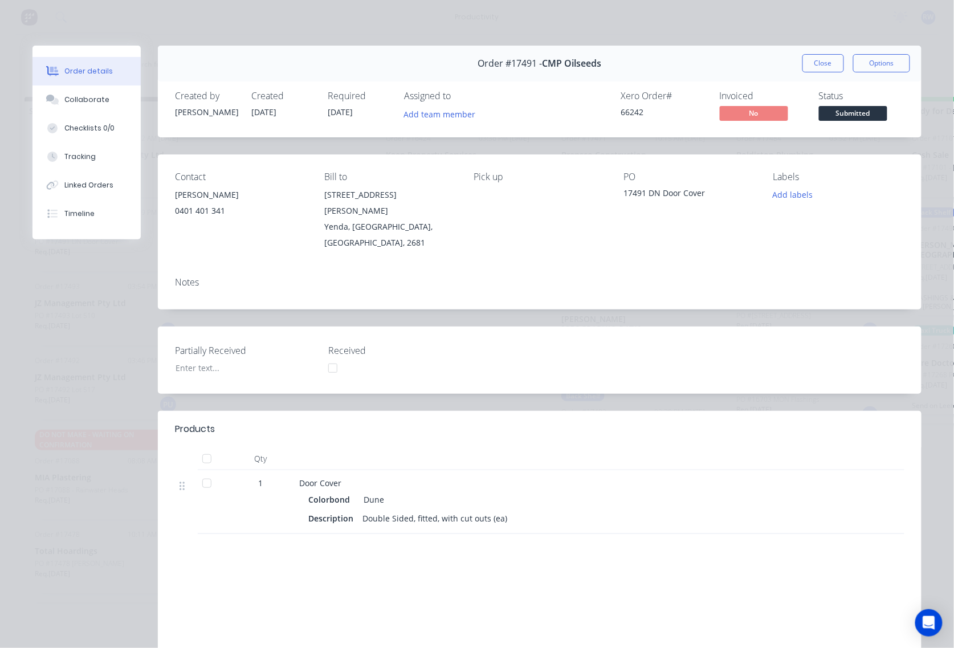
drag, startPoint x: 817, startPoint y: 70, endPoint x: 807, endPoint y: 69, distance: 10.3
click at [817, 70] on button "Close" at bounding box center [823, 63] width 42 height 18
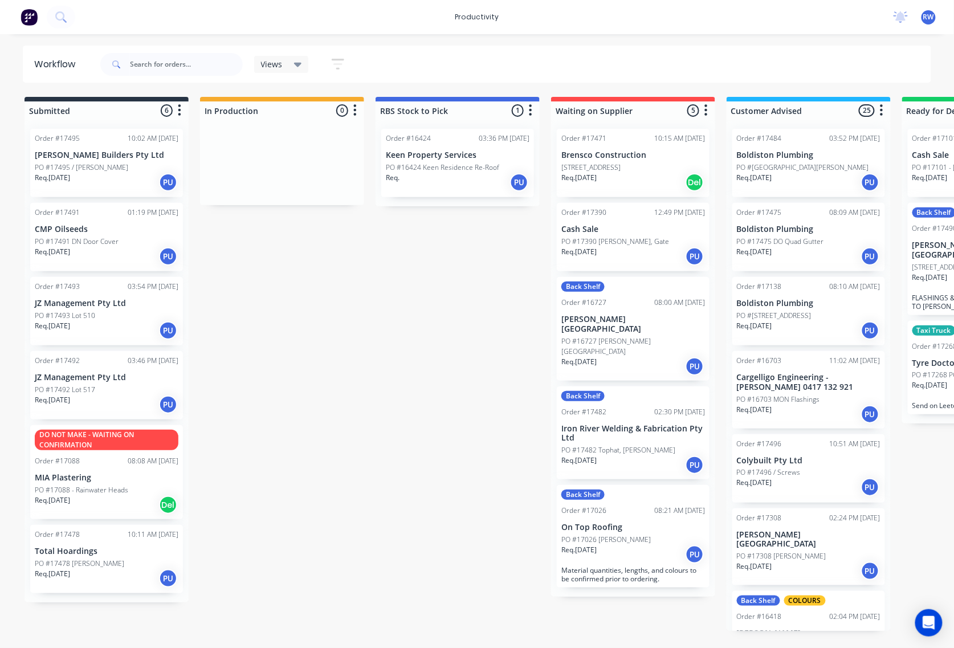
click at [100, 325] on div "Req. 03/09/25 PU" at bounding box center [107, 330] width 144 height 19
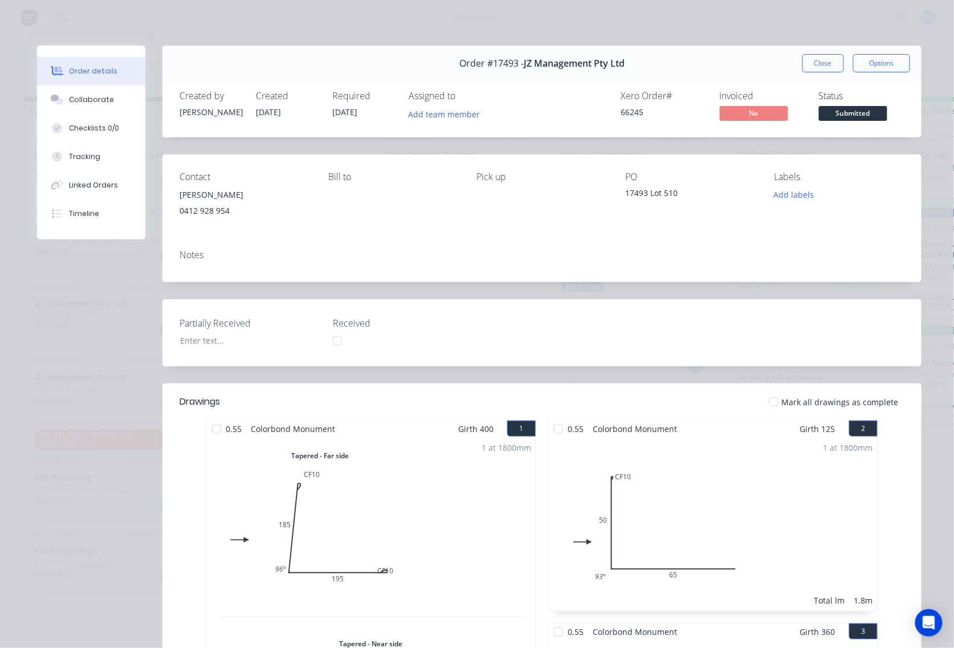
drag, startPoint x: 814, startPoint y: 65, endPoint x: 800, endPoint y: 65, distance: 13.7
click at [812, 65] on button "Close" at bounding box center [823, 63] width 42 height 18
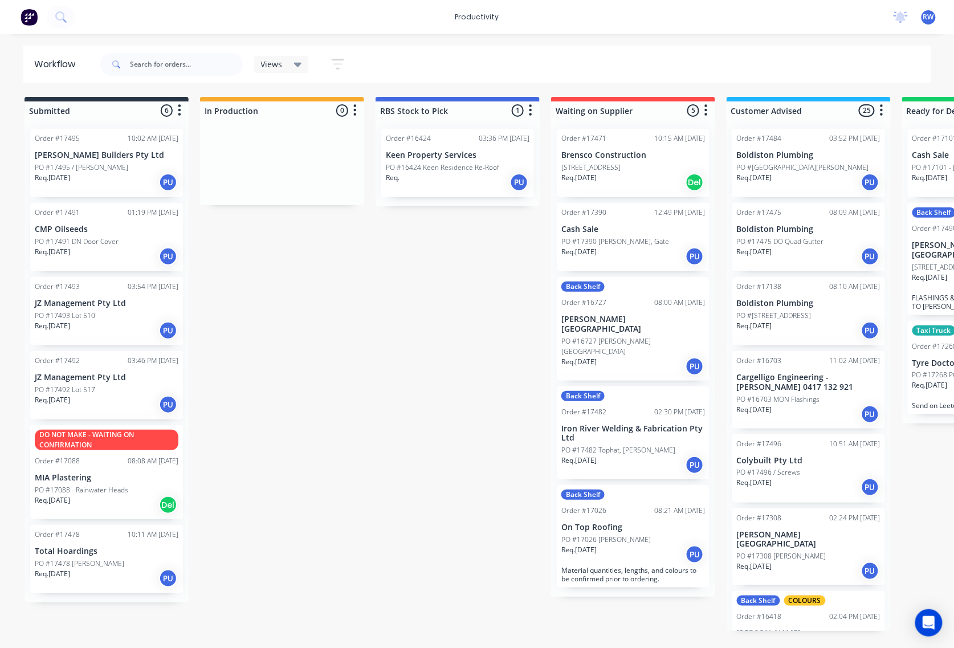
click at [83, 401] on div "Req. 04/09/25 PU" at bounding box center [107, 404] width 144 height 19
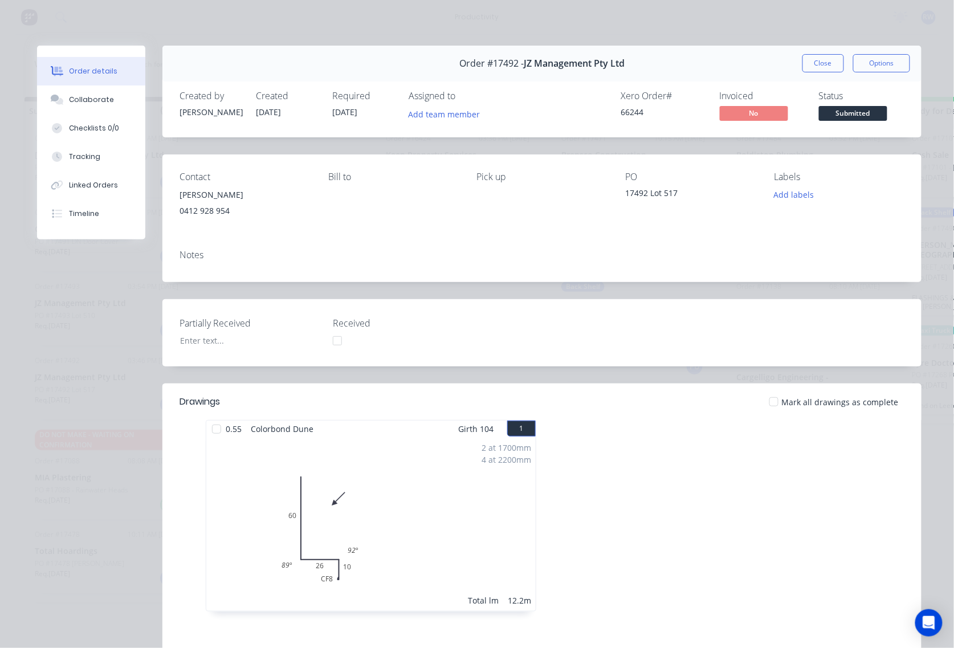
drag, startPoint x: 817, startPoint y: 64, endPoint x: 812, endPoint y: 58, distance: 8.9
click at [814, 59] on button "Close" at bounding box center [823, 63] width 42 height 18
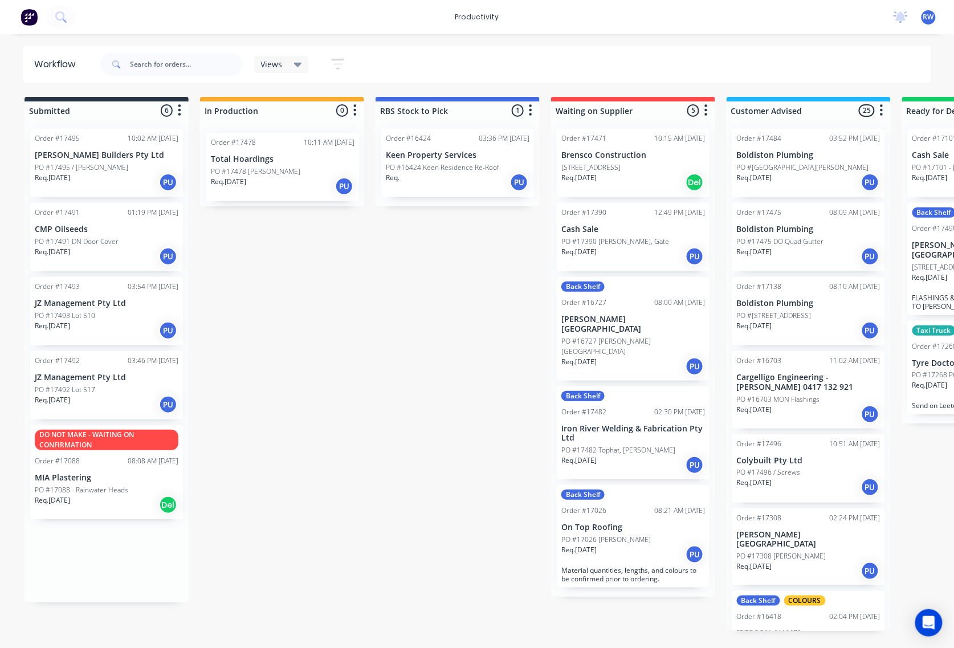
drag, startPoint x: 131, startPoint y: 570, endPoint x: 320, endPoint y: 173, distance: 439.5
click at [320, 173] on div "Submitted 6 Sort By Created date Required date Order number Customer name Most …" at bounding box center [693, 364] width 1405 height 534
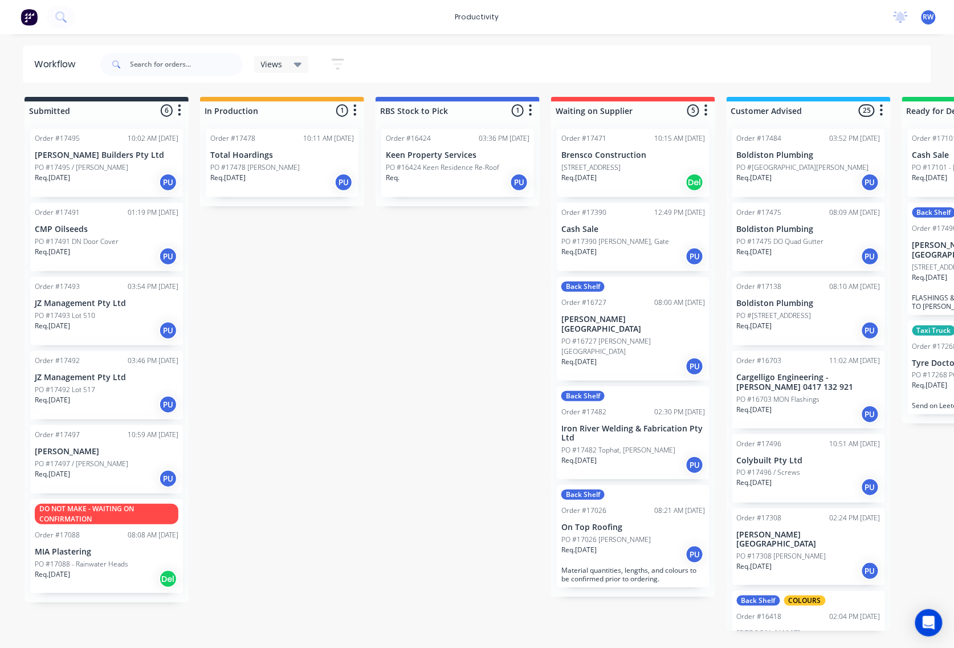
click at [73, 467] on p "PO #17497 / [PERSON_NAME]" at bounding box center [81, 464] width 93 height 10
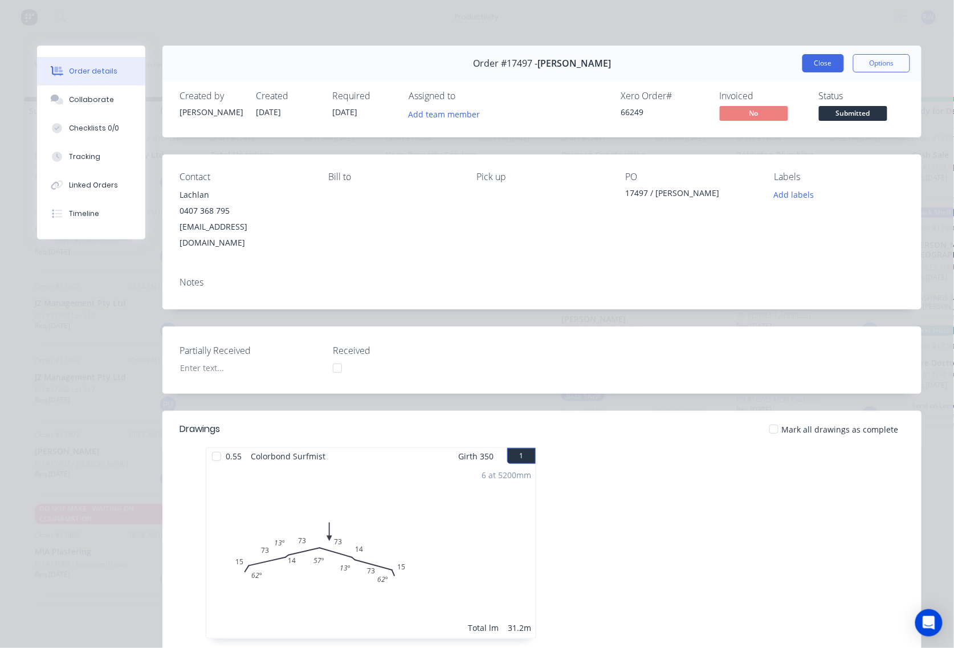
click at [812, 67] on button "Close" at bounding box center [823, 63] width 42 height 18
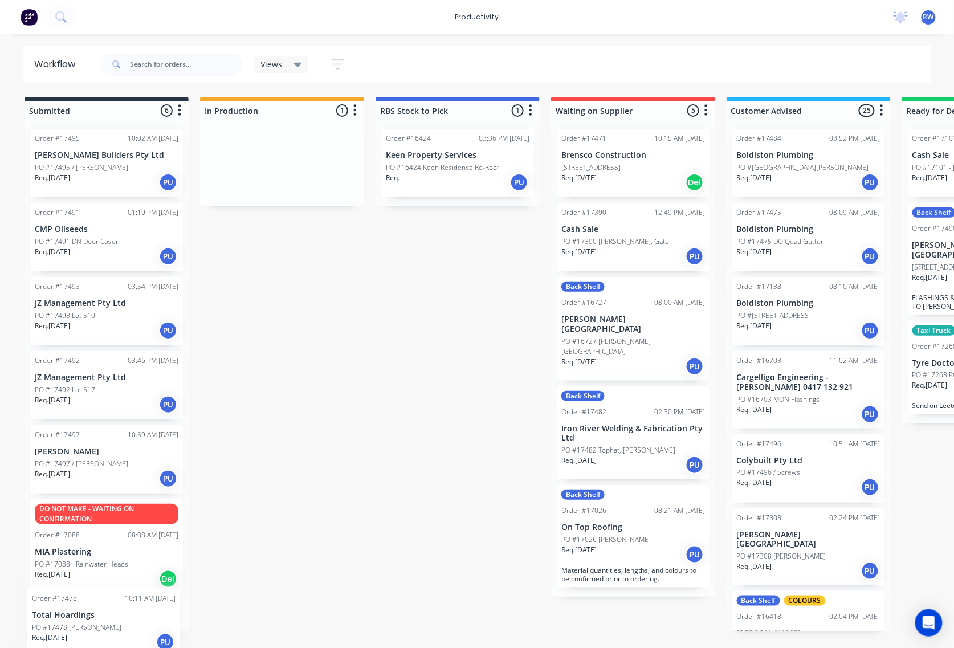
scroll to position [34, 0]
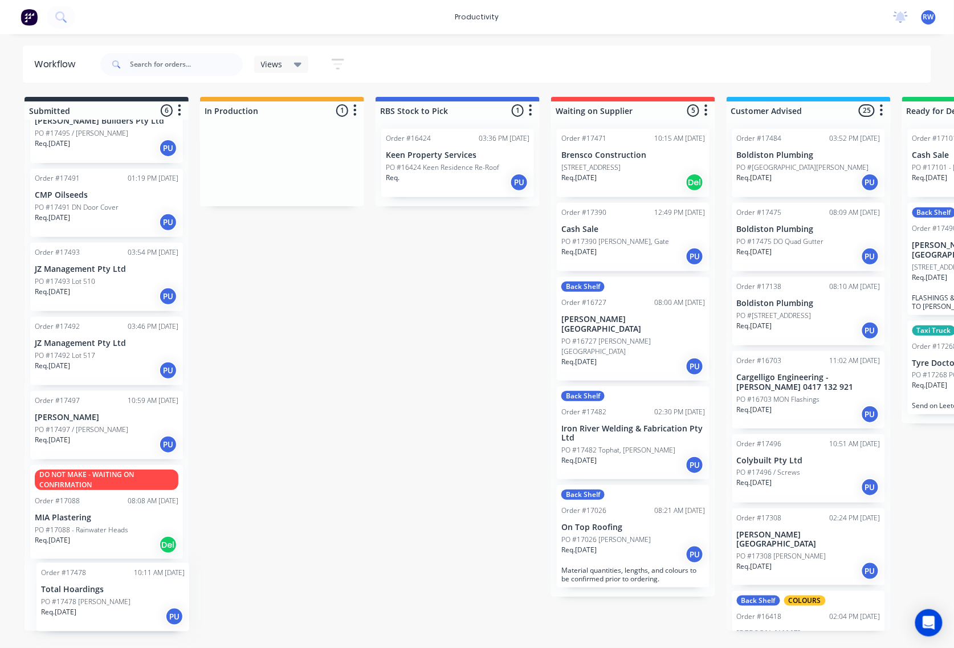
drag, startPoint x: 247, startPoint y: 158, endPoint x: 78, endPoint y: 595, distance: 468.5
click at [78, 595] on div "Submitted 6 Sort By Created date Required date Order number Customer name Most …" at bounding box center [693, 364] width 1405 height 534
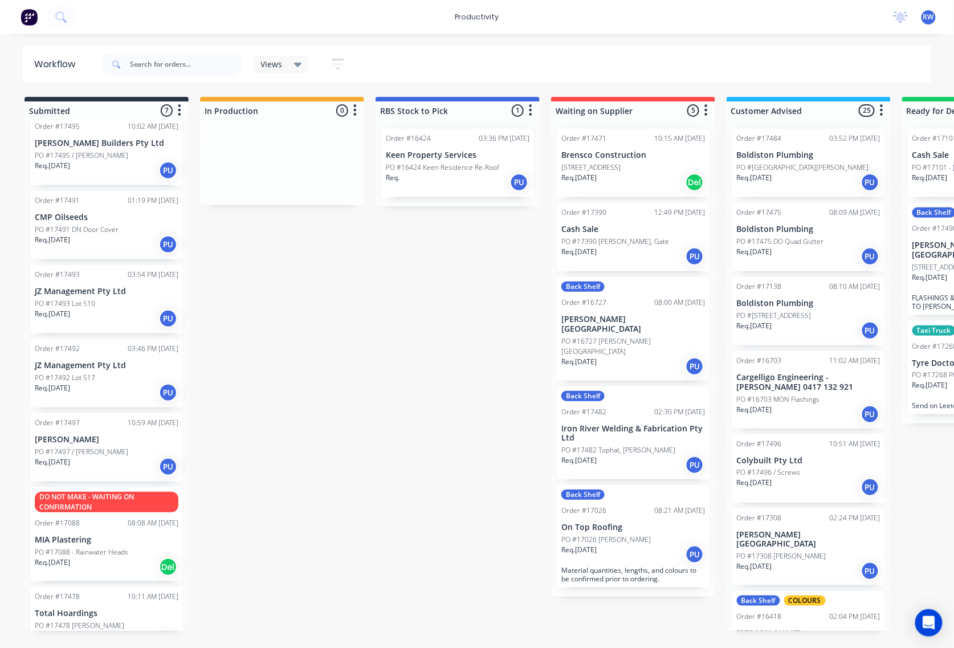
scroll to position [0, 0]
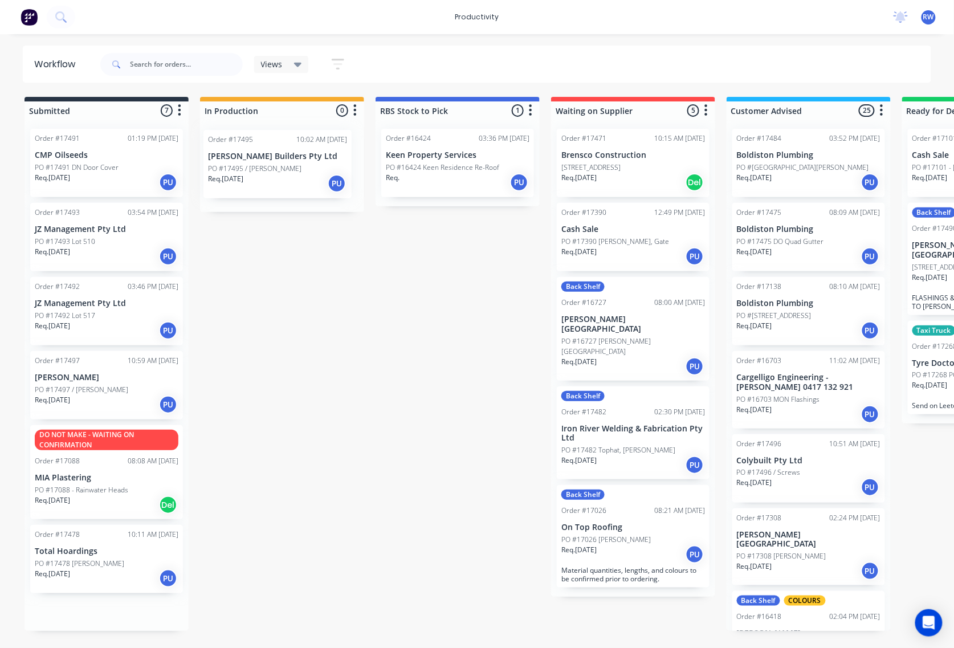
drag, startPoint x: 111, startPoint y: 174, endPoint x: 283, endPoint y: 178, distance: 172.7
click at [295, 174] on div "Submitted 7 Sort By Created date Required date Order number Customer name Most …" at bounding box center [693, 364] width 1405 height 534
click at [272, 163] on p "PO #17495 / [PERSON_NAME]" at bounding box center [256, 167] width 93 height 10
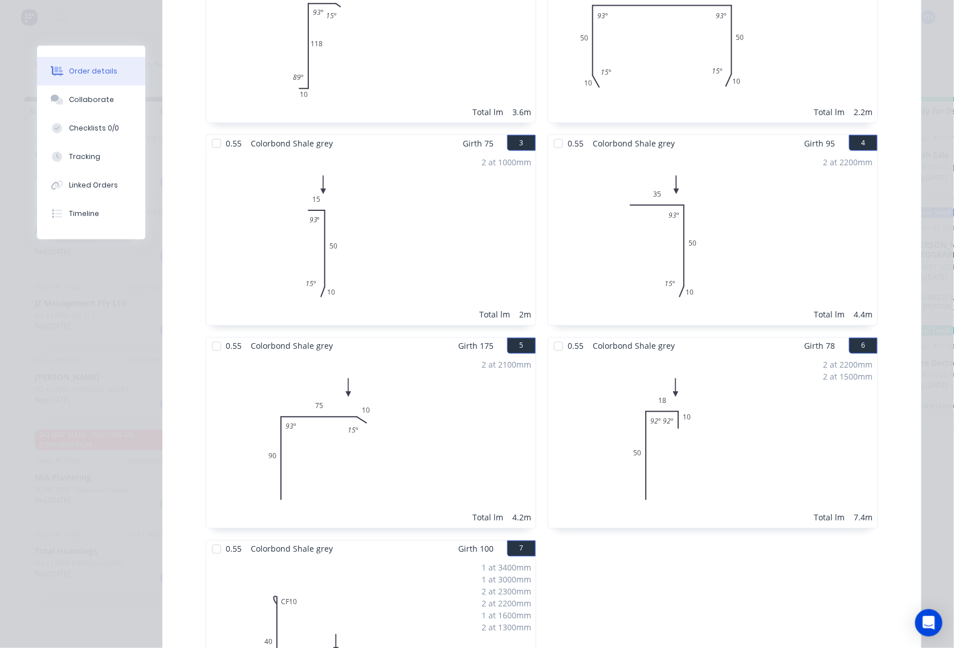
scroll to position [456, 0]
